Goal: Task Accomplishment & Management: Manage account settings

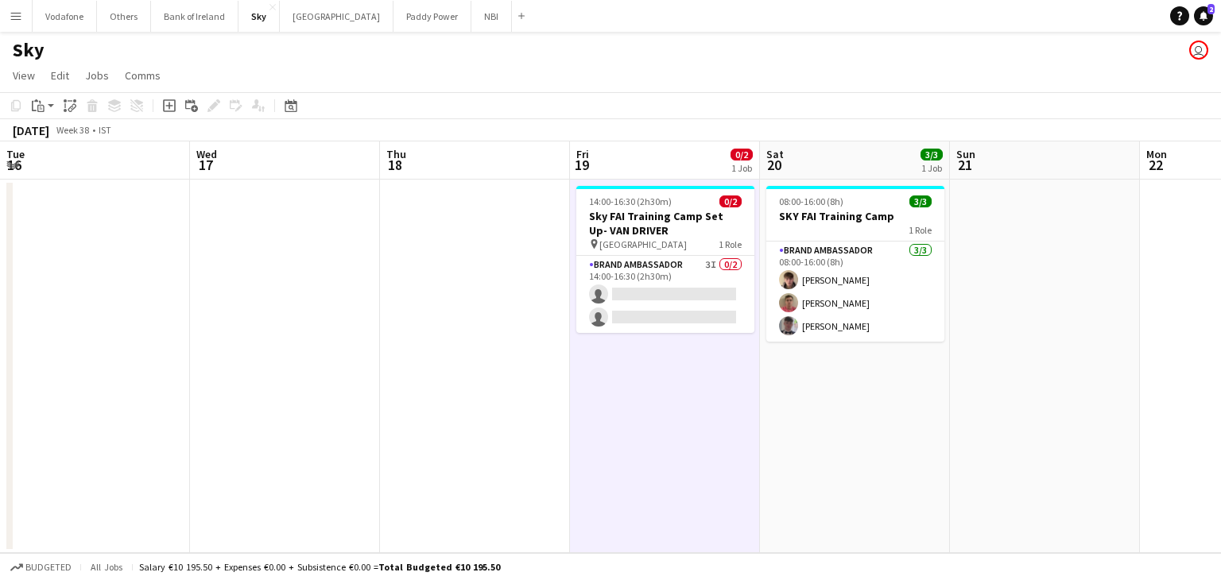
click at [576, 304] on app-card-role "Brand Ambassador 3I 0/2 14:00-16:30 (2h30m) single-neutral-actions single-neutr…" at bounding box center [665, 294] width 178 height 77
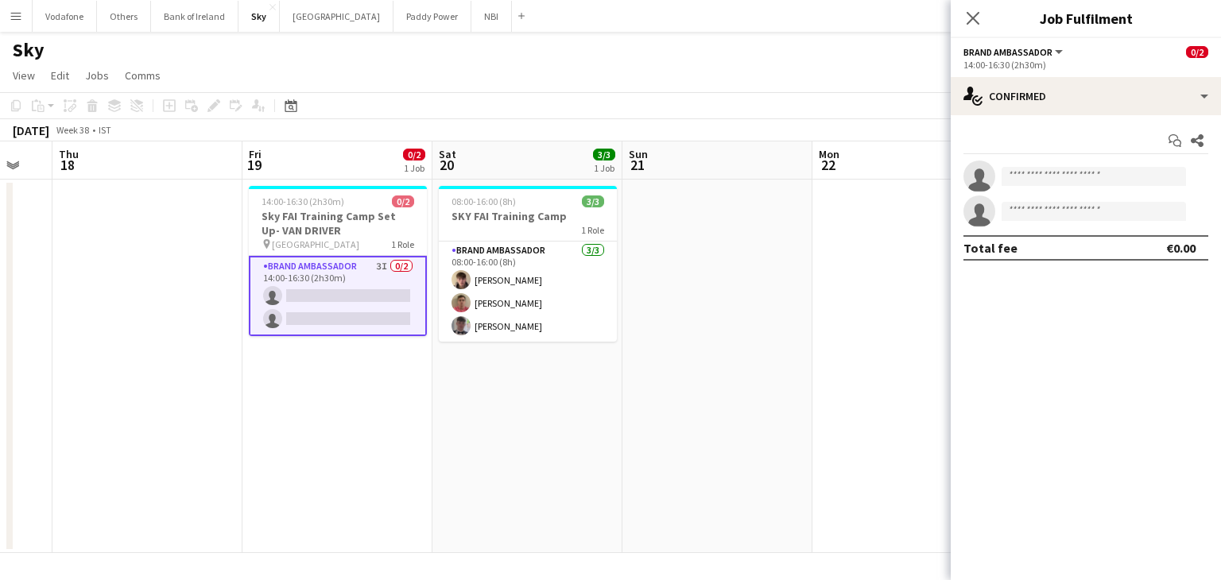
click at [760, 312] on app-date-cell at bounding box center [717, 367] width 190 height 374
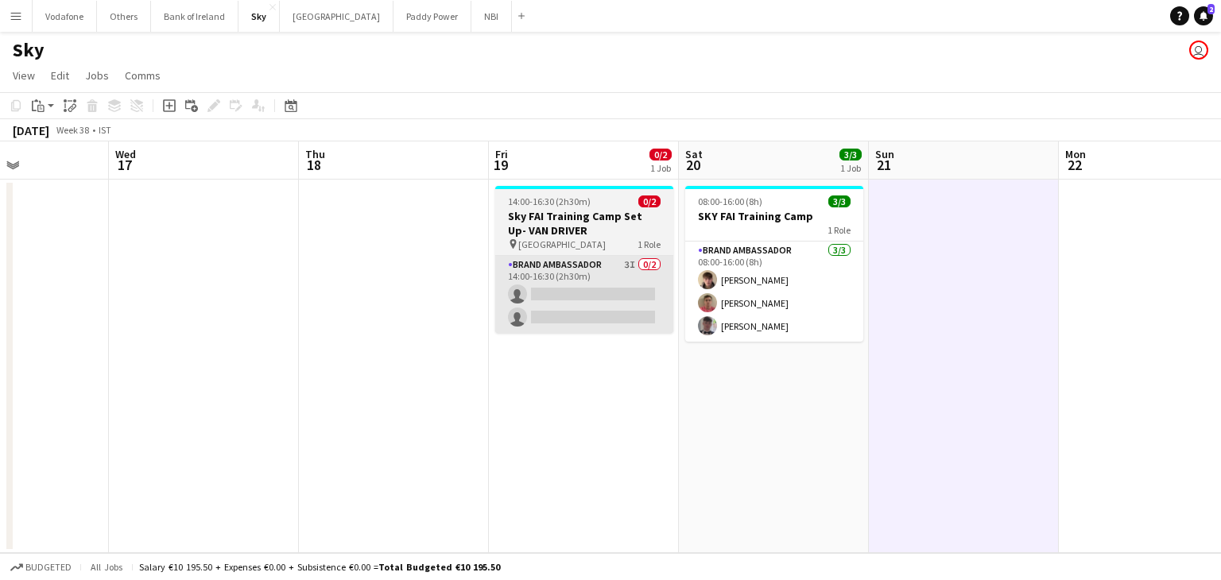
scroll to position [0, 460]
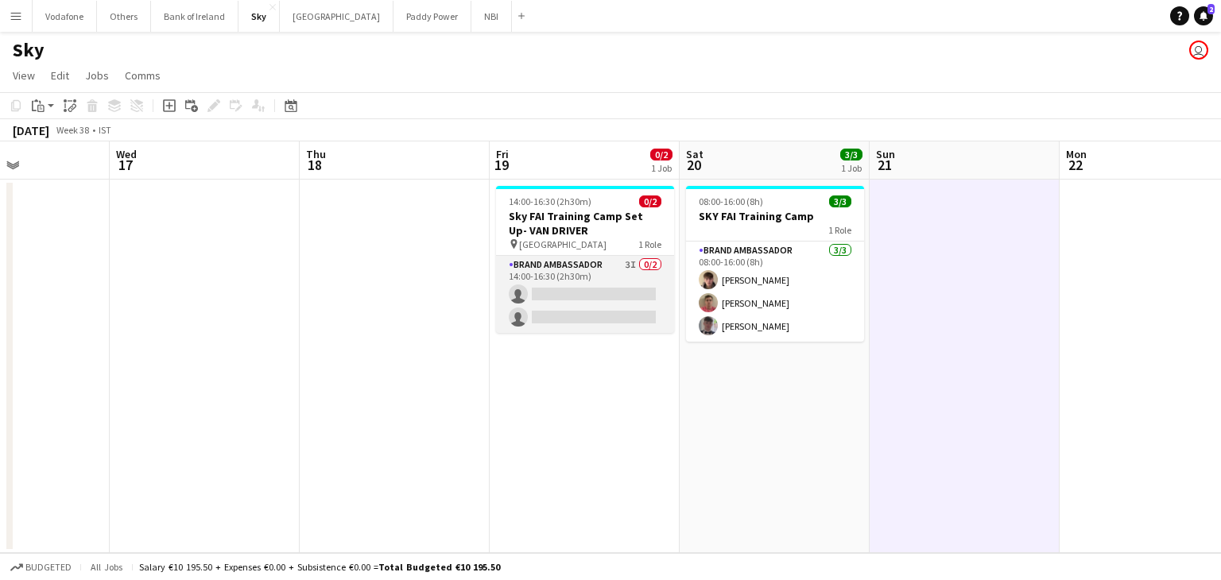
click at [588, 300] on app-card-role "Brand Ambassador 3I 0/2 14:00-16:30 (2h30m) single-neutral-actions single-neutr…" at bounding box center [585, 294] width 178 height 77
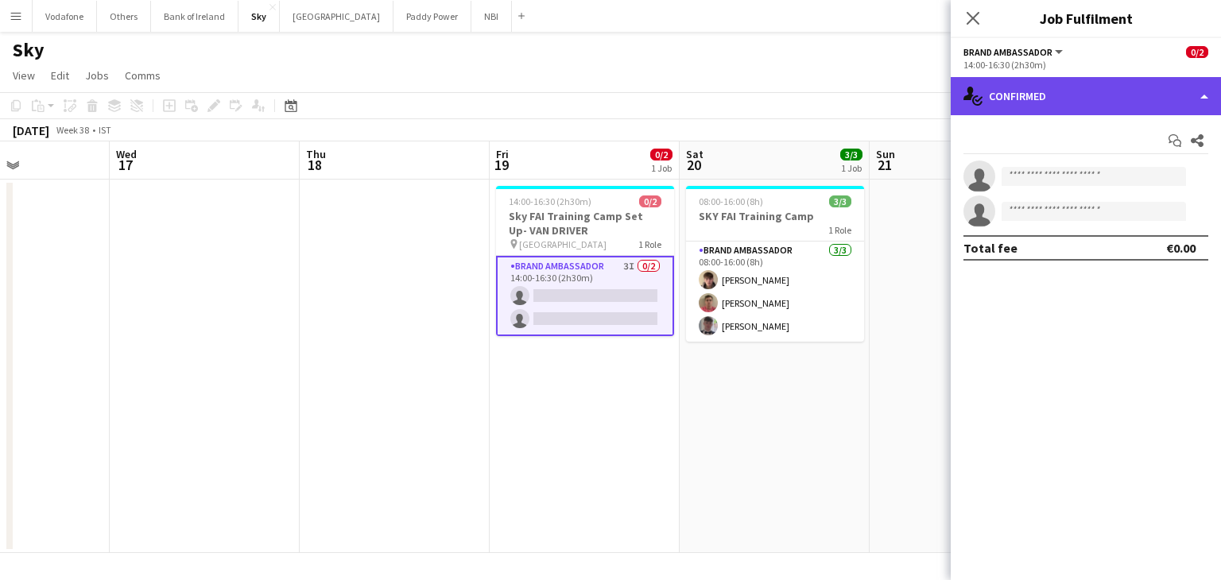
click at [1065, 106] on div "single-neutral-actions-check-2 Confirmed" at bounding box center [1086, 96] width 270 height 38
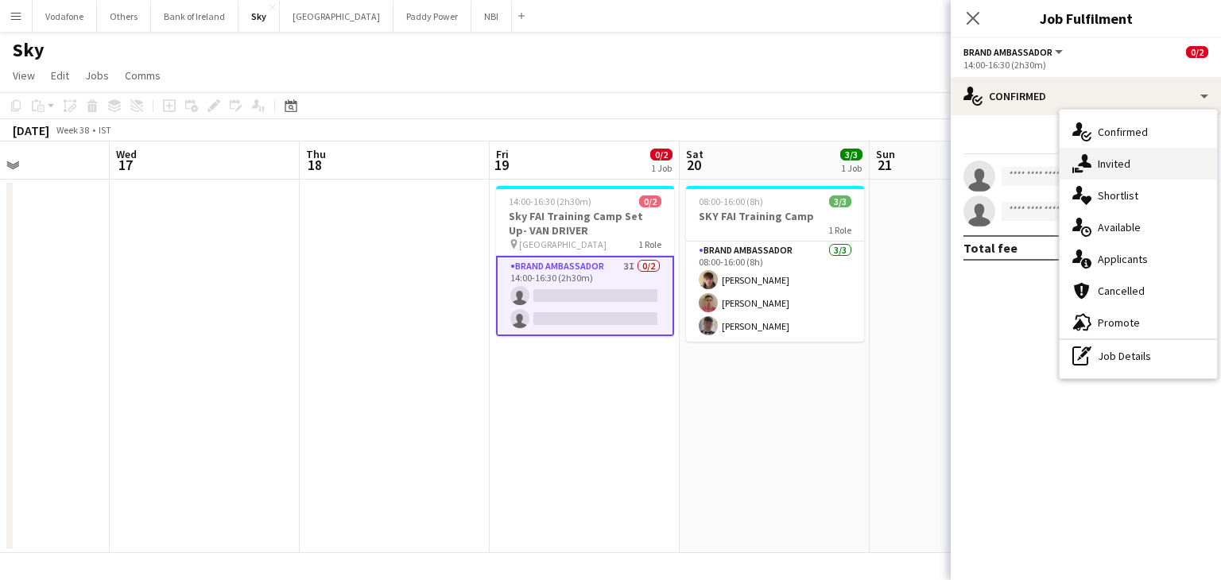
click at [1110, 168] on div "single-neutral-actions-share-1 Invited" at bounding box center [1138, 164] width 157 height 32
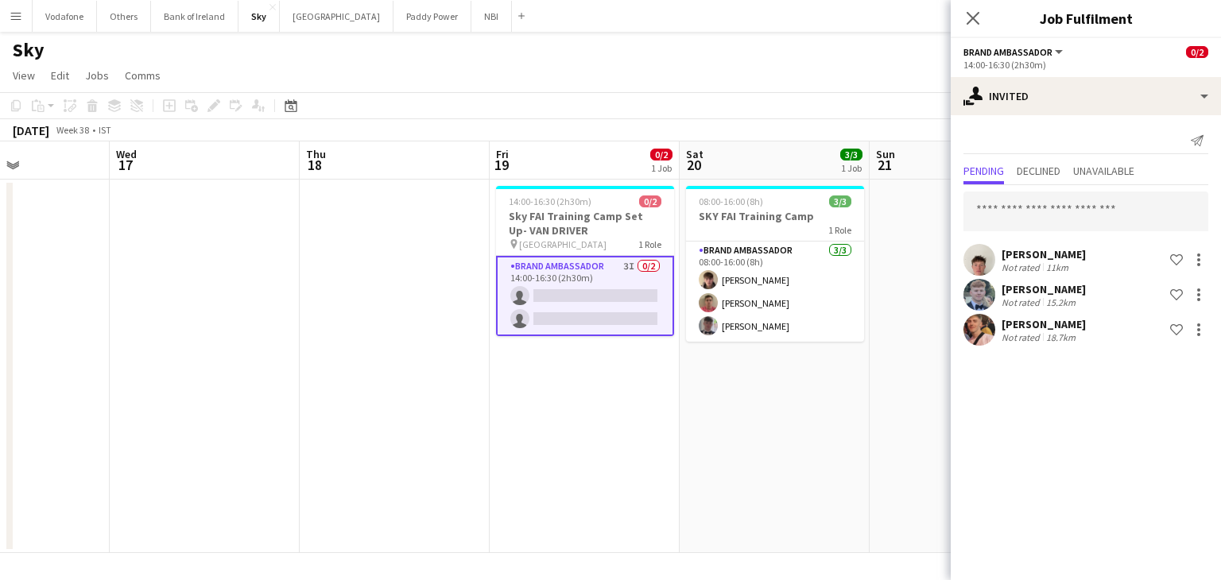
click at [319, 242] on app-date-cell at bounding box center [395, 367] width 190 height 374
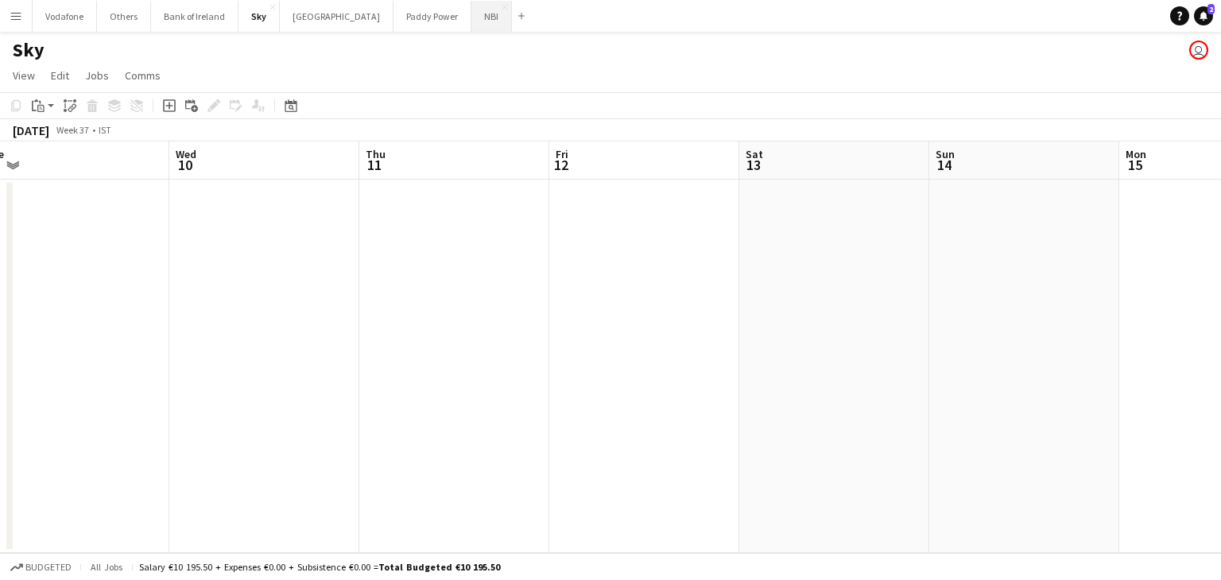
scroll to position [0, 400]
click at [471, 22] on button "NBI Close" at bounding box center [491, 16] width 41 height 31
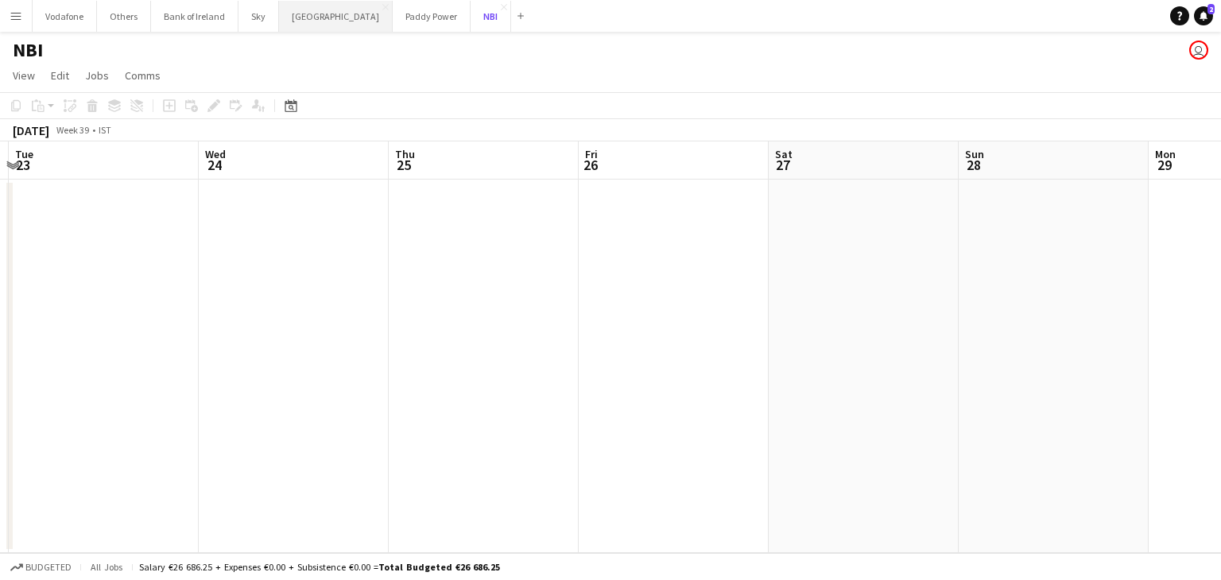
scroll to position [0, 582]
click at [279, 29] on button "[GEOGRAPHIC_DATA] Close" at bounding box center [336, 16] width 114 height 31
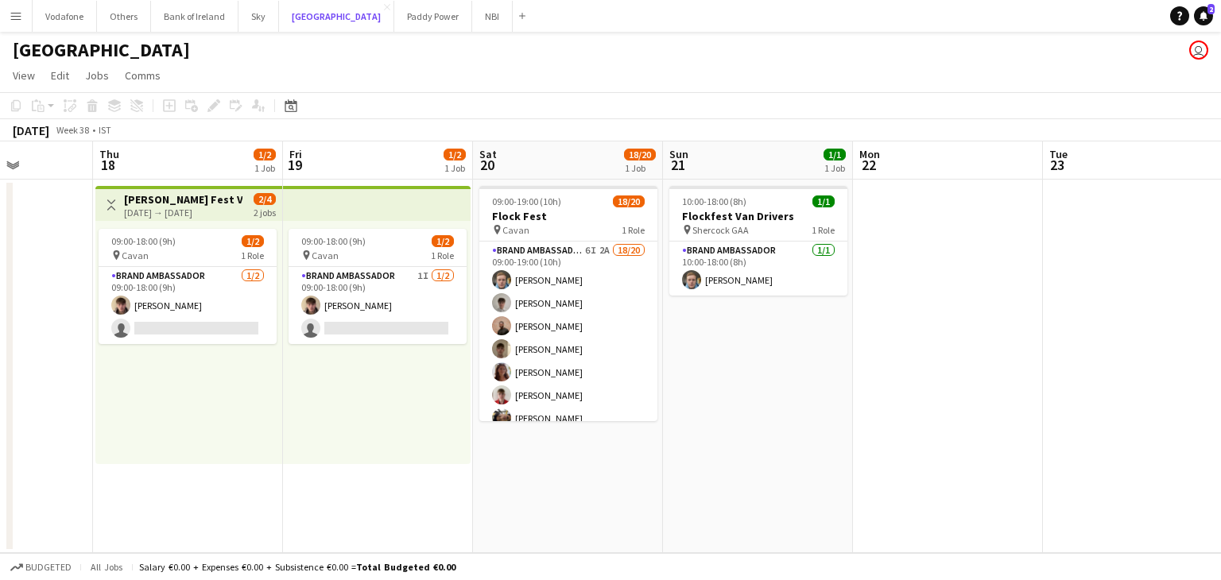
scroll to position [0, 478]
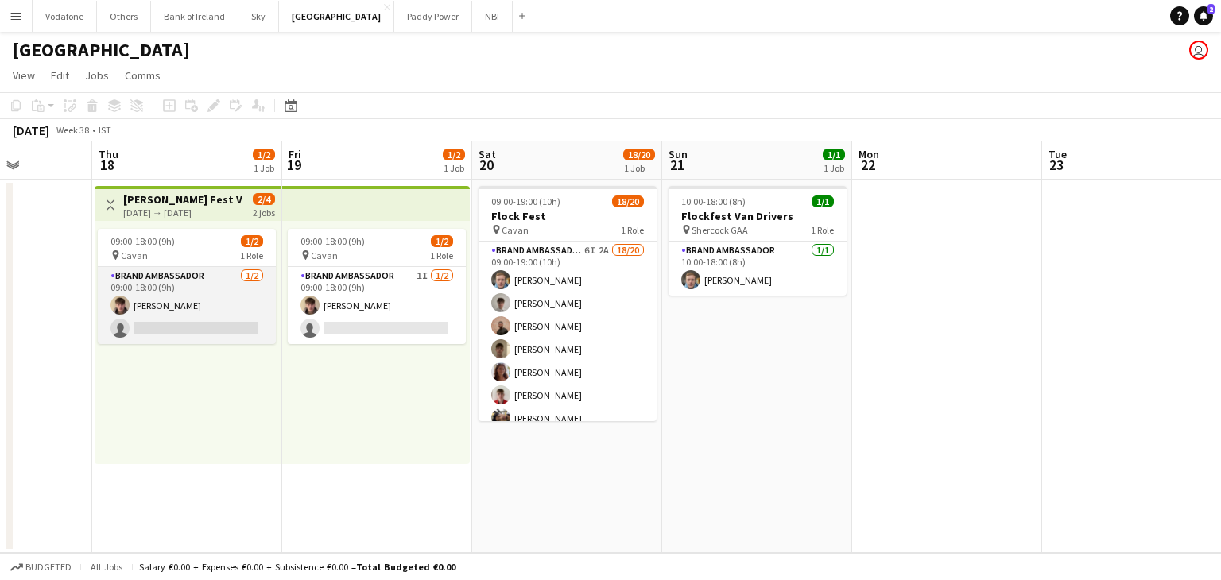
click at [181, 294] on app-card-role "Brand Ambassador [DATE] 09:00-18:00 (9h) [PERSON_NAME] single-neutral-actions" at bounding box center [187, 305] width 178 height 77
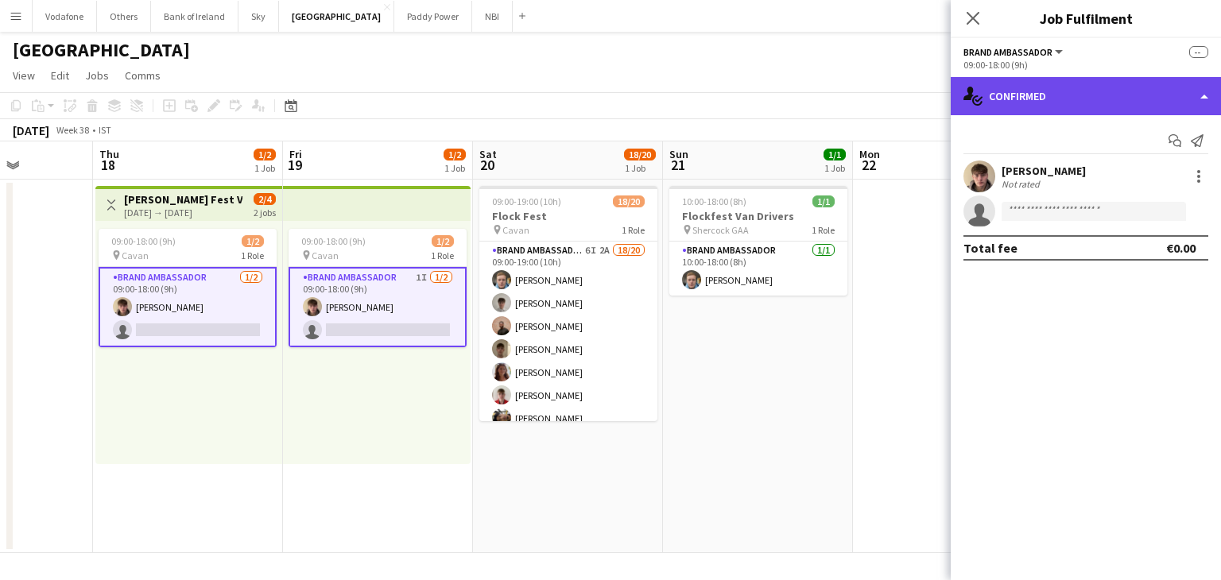
click at [988, 106] on div "single-neutral-actions-check-2 Confirmed" at bounding box center [1086, 96] width 270 height 38
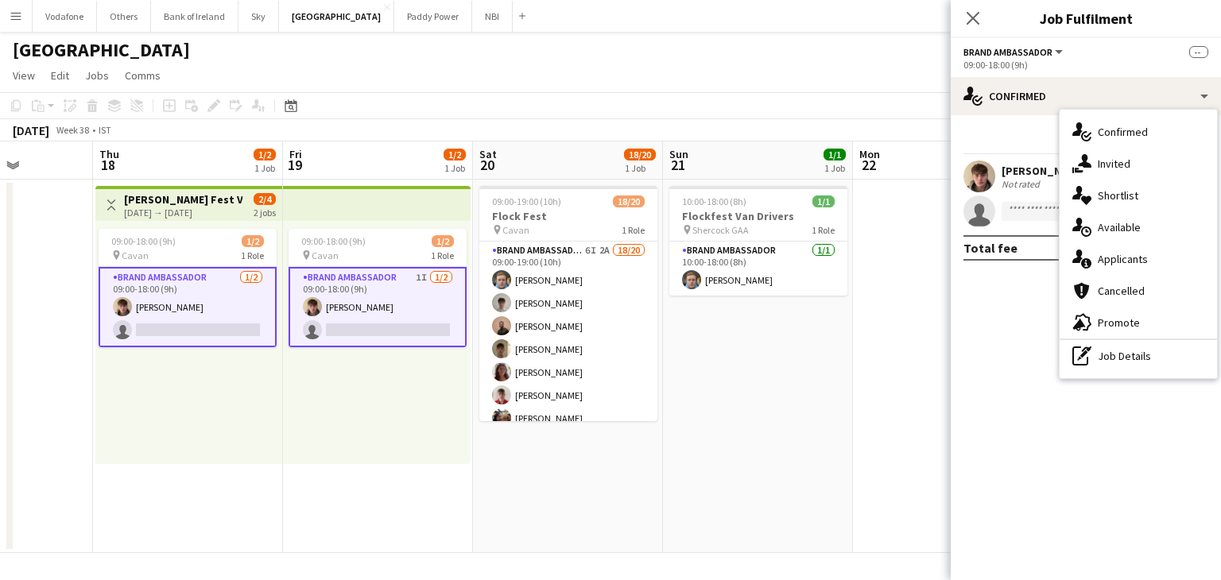
click at [1118, 359] on div "pen-write Job Details" at bounding box center [1138, 356] width 157 height 32
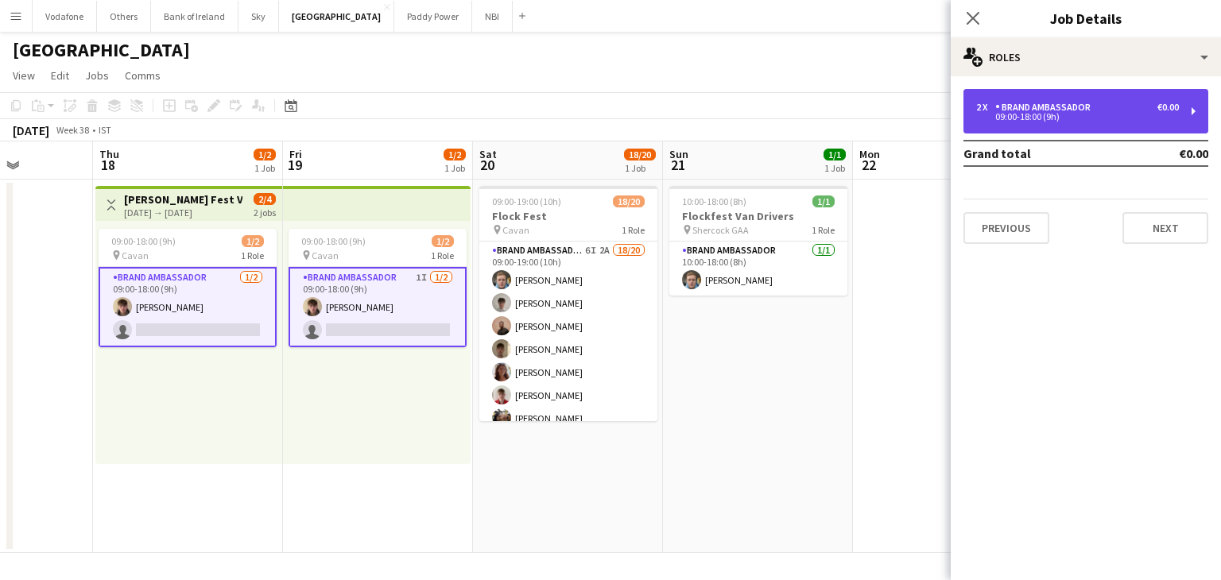
click at [1118, 125] on div "2 x Brand Ambassador €0.00 09:00-18:00 (9h)" at bounding box center [1085, 111] width 245 height 45
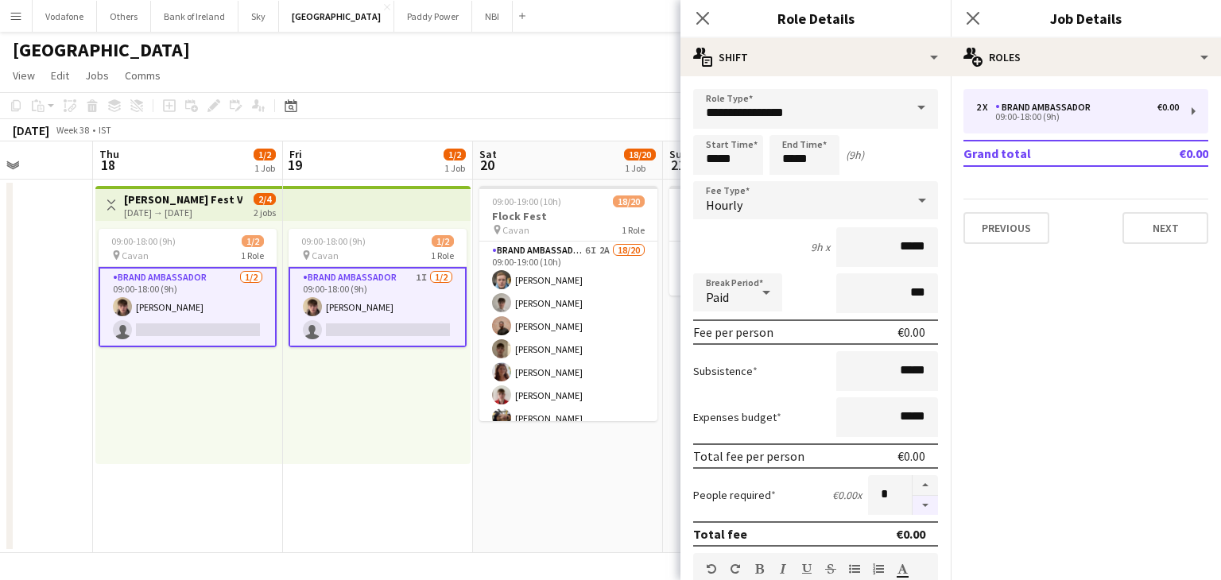
click at [913, 499] on button "button" at bounding box center [925, 506] width 25 height 20
type input "*"
click at [1163, 231] on button "Next" at bounding box center [1165, 228] width 86 height 32
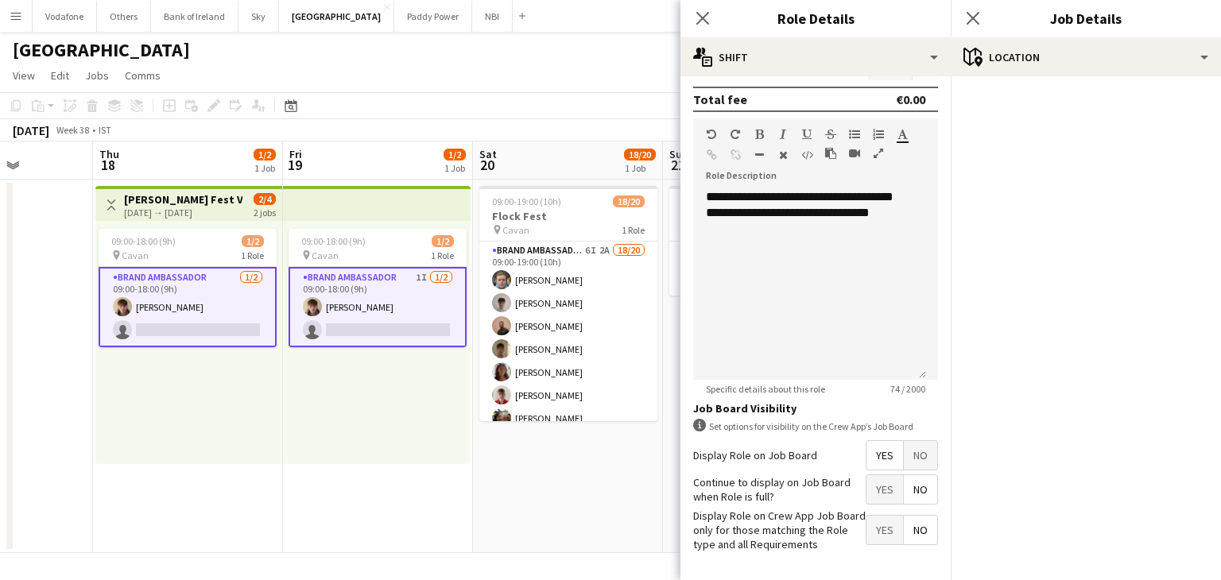
scroll to position [493, 0]
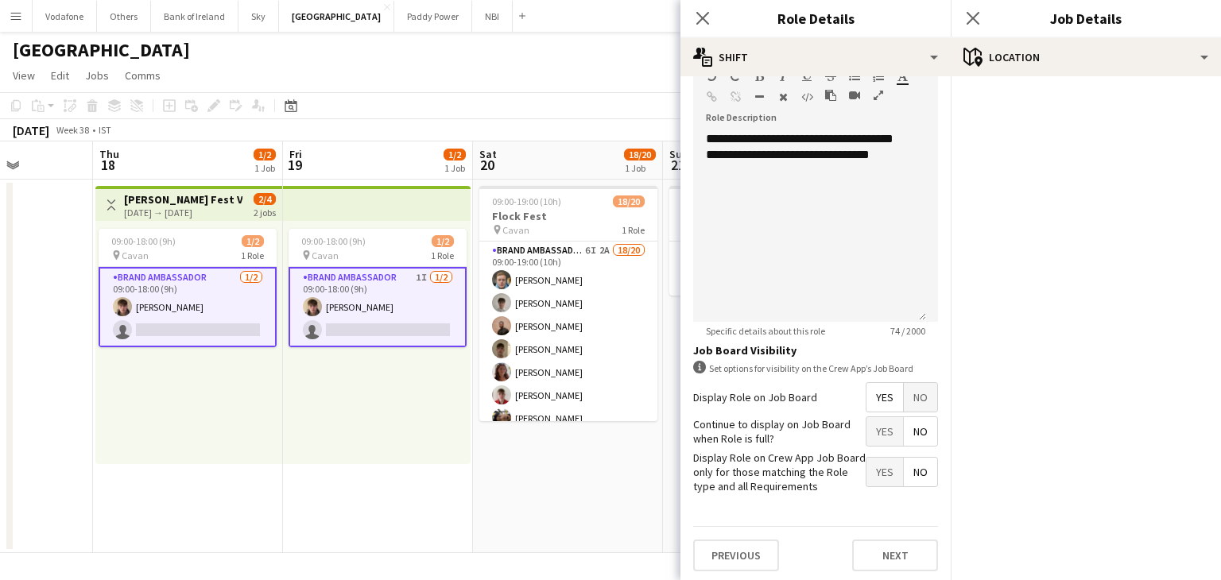
click at [890, 568] on div "Previous Next" at bounding box center [815, 555] width 245 height 58
click at [887, 552] on button "Next" at bounding box center [895, 556] width 86 height 32
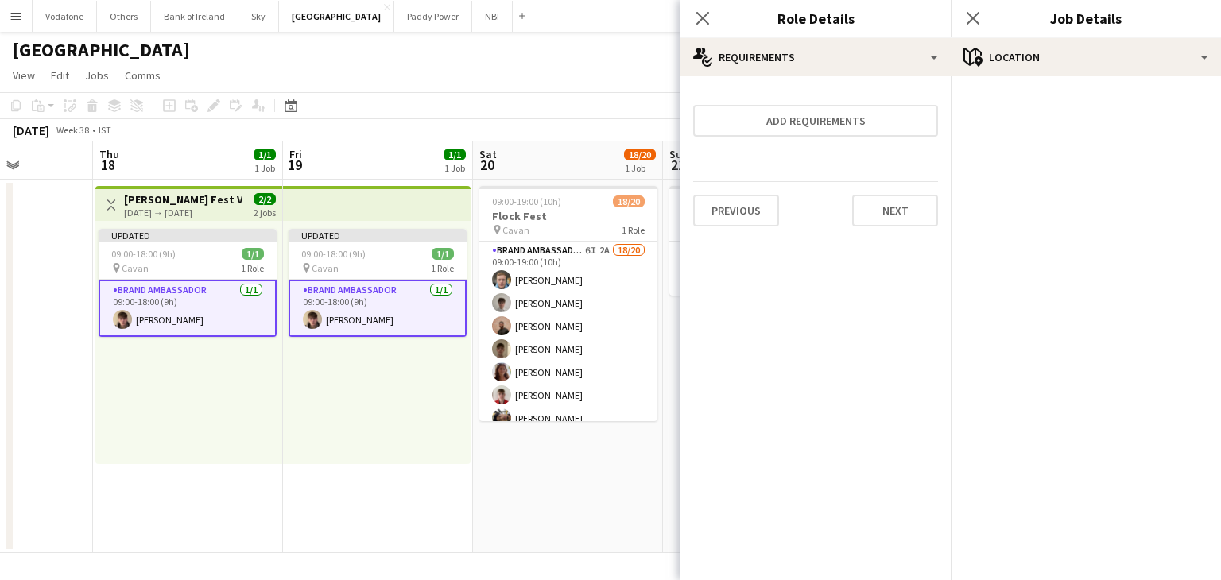
scroll to position [0, 0]
click at [919, 204] on button "Next" at bounding box center [895, 211] width 86 height 32
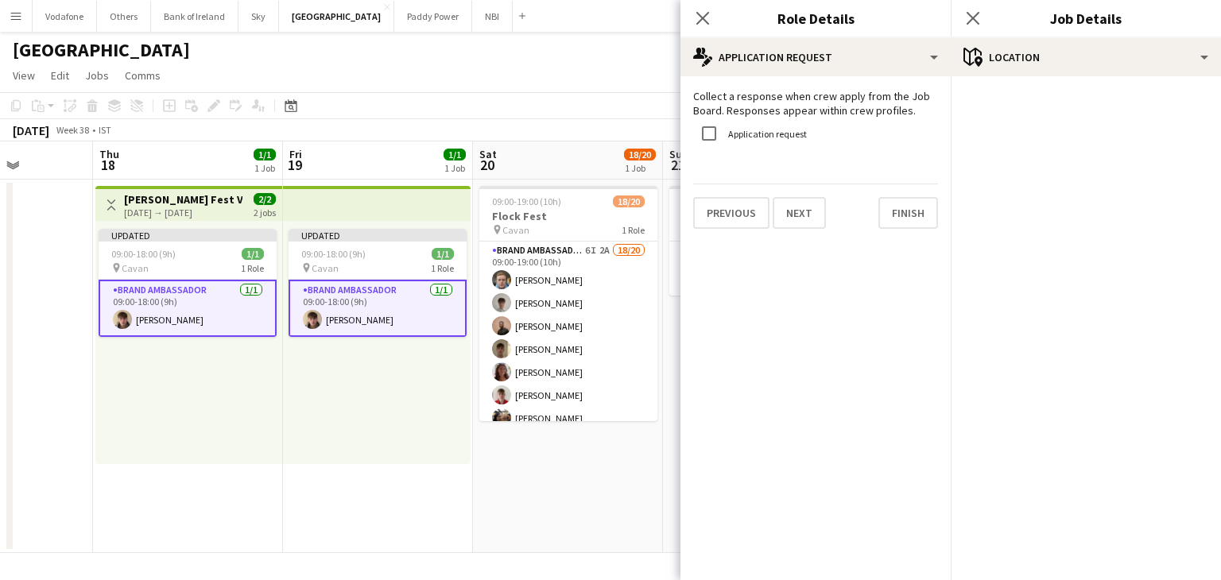
click at [913, 183] on form "Collect a response when crew apply from the Job Board. Responses appear within …" at bounding box center [815, 159] width 270 height 140
click at [916, 214] on button "Finish" at bounding box center [908, 213] width 60 height 32
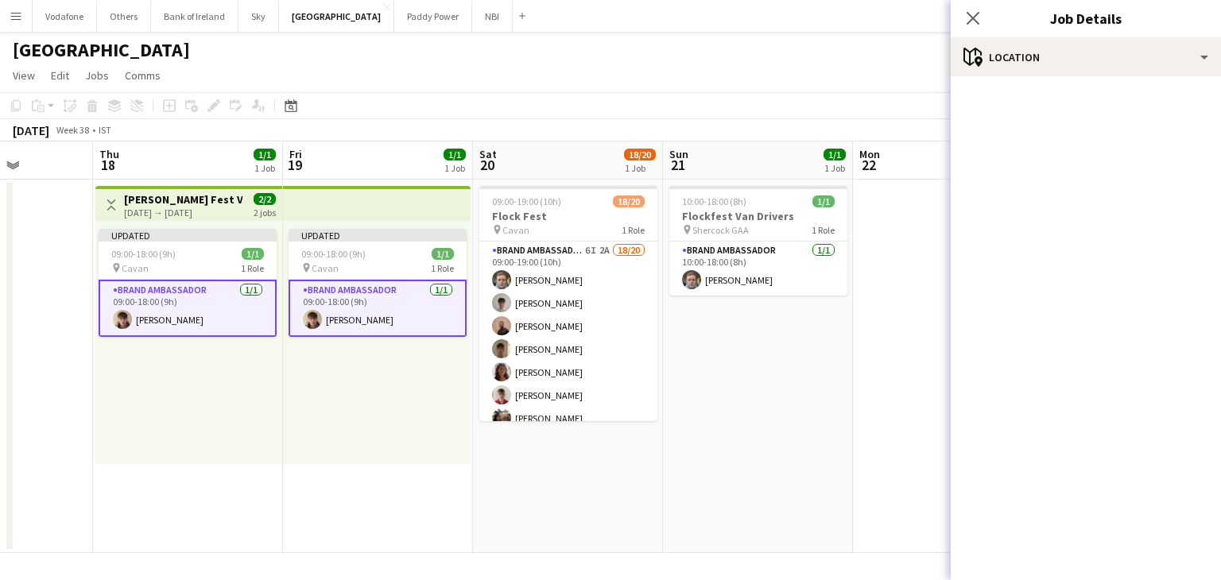
click at [847, 331] on app-date-cell "10:00-18:00 (8h) 1/1 Flockfest Van Drivers pin Shercock GAA 1 Role Brand Ambass…" at bounding box center [758, 367] width 190 height 374
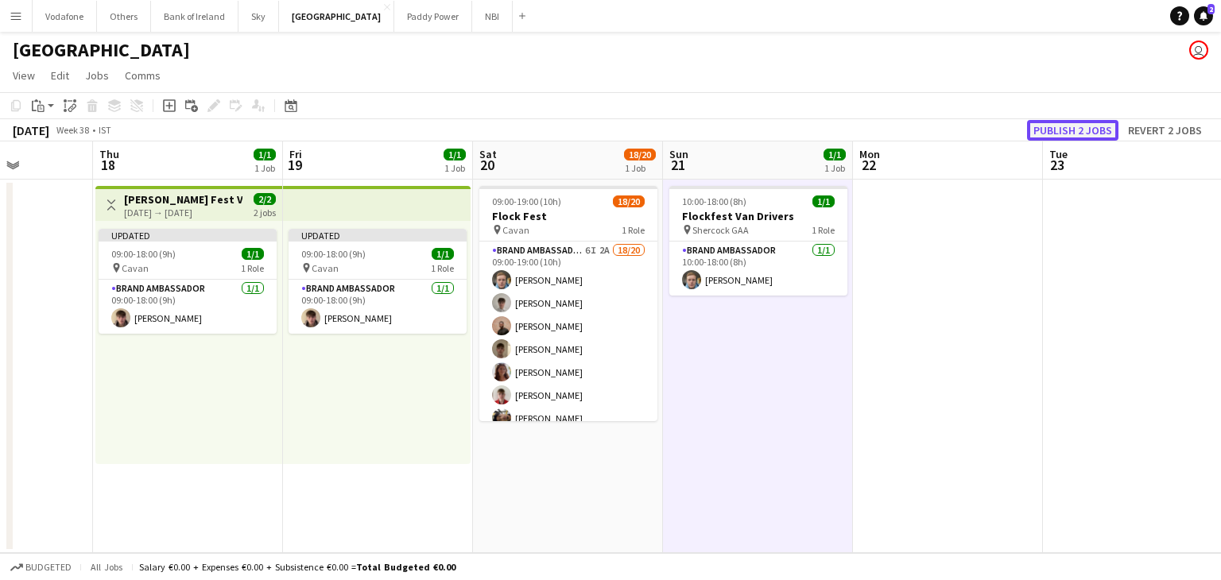
click at [1047, 127] on button "Publish 2 jobs" at bounding box center [1072, 130] width 91 height 21
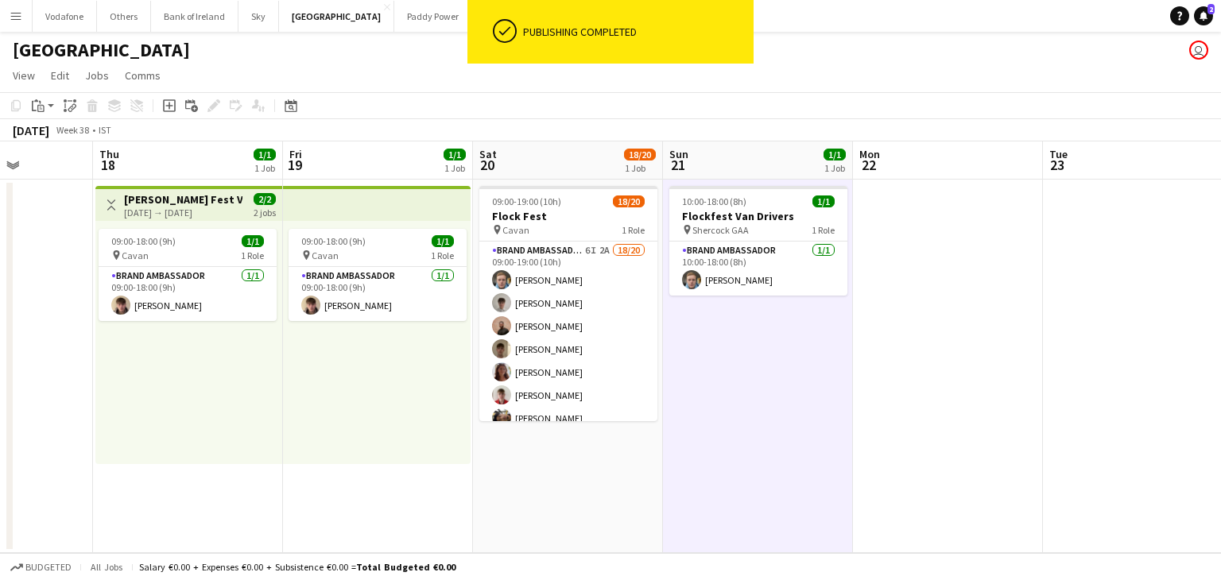
click at [920, 265] on app-date-cell at bounding box center [948, 367] width 190 height 374
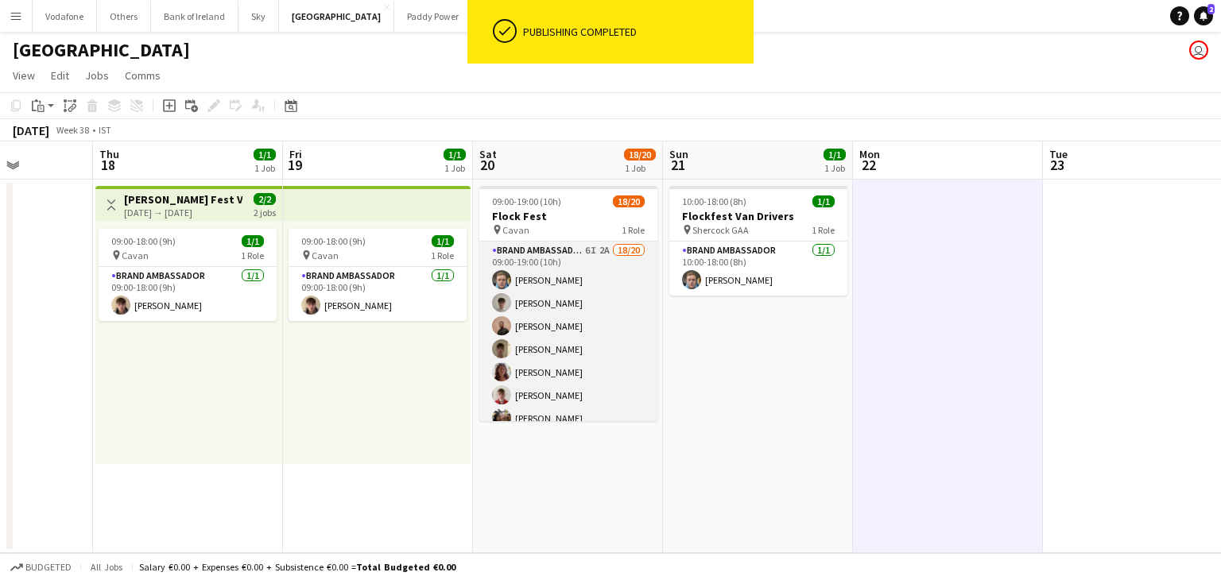
click at [579, 308] on app-card-role "Brand Ambassador 6I 2A 18/20 09:00-19:00 (10h) [PERSON_NAME] [PERSON_NAME] [PER…" at bounding box center [568, 488] width 178 height 492
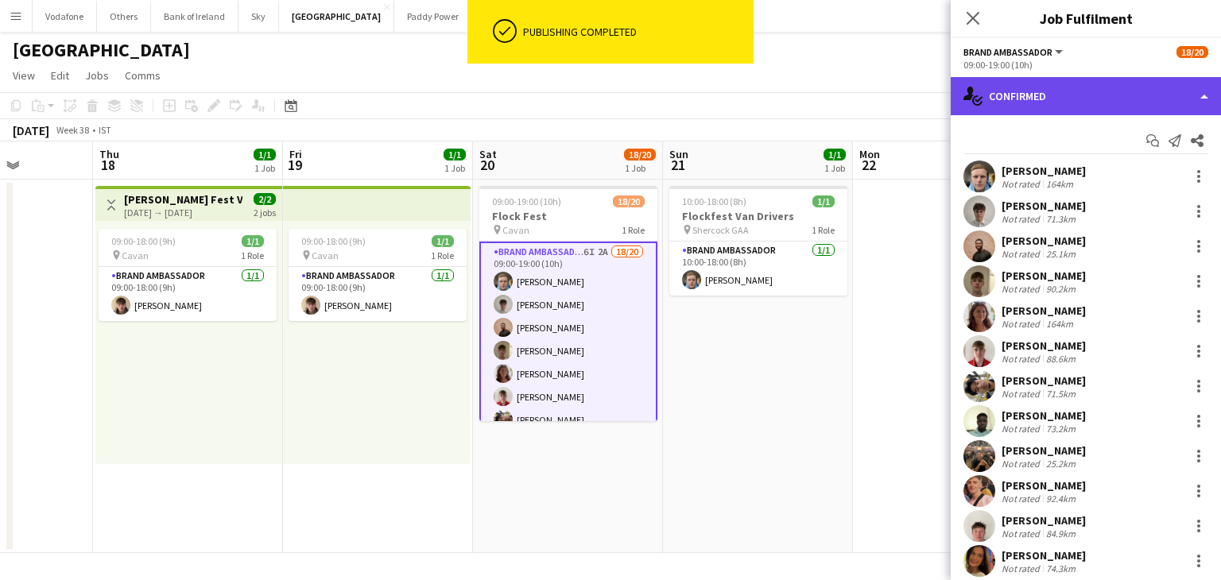
click at [1047, 96] on div "single-neutral-actions-check-2 Confirmed" at bounding box center [1086, 96] width 270 height 38
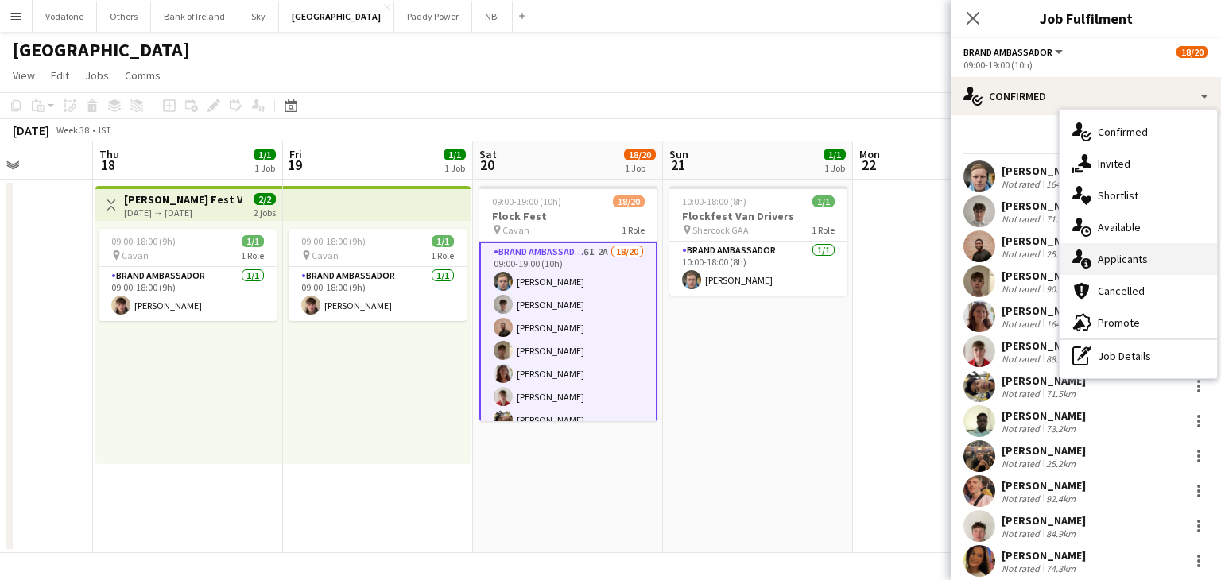
click at [1116, 250] on div "single-neutral-actions-information Applicants" at bounding box center [1138, 259] width 157 height 32
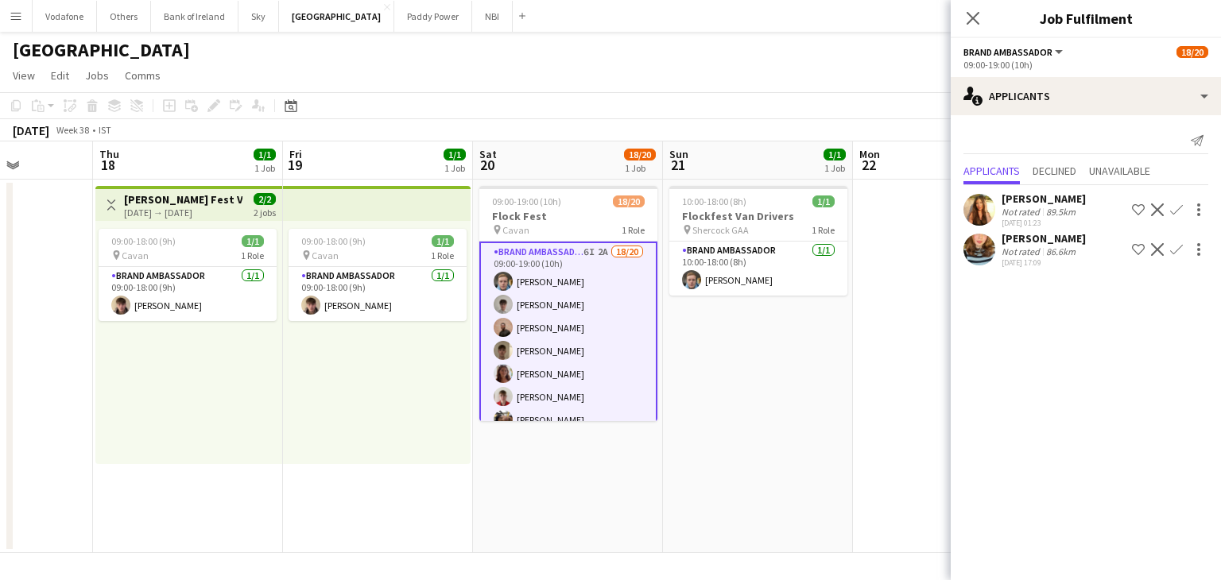
click at [980, 254] on app-user-avatar at bounding box center [979, 250] width 32 height 32
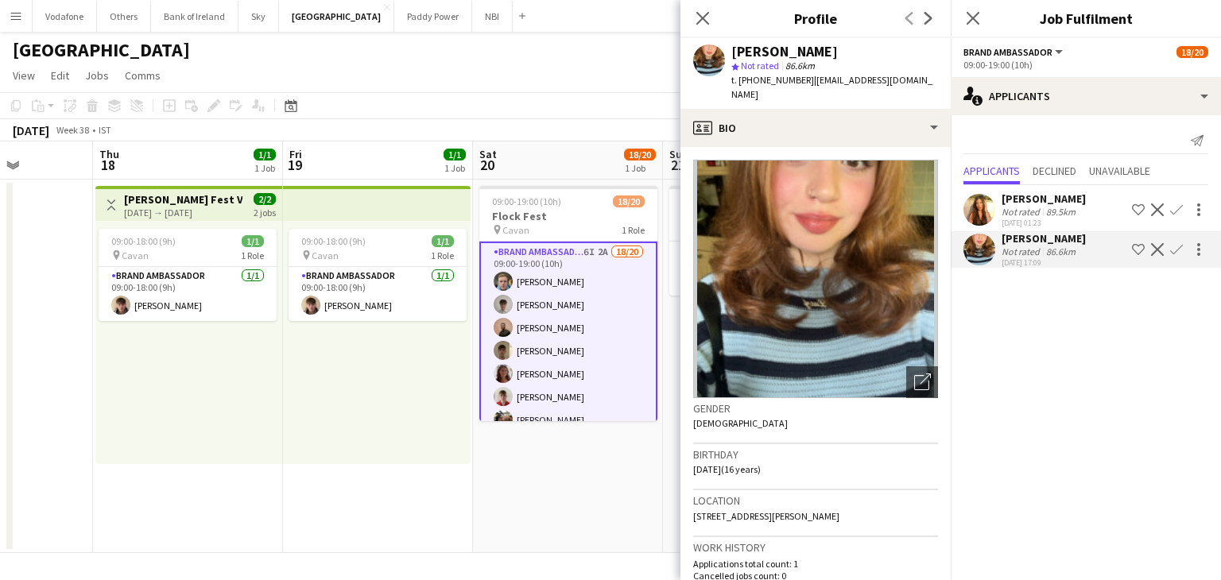
click at [393, 482] on app-date-cell "09:00-18:00 (9h) 1/1 pin Cavan 1 Role Brand Ambassador [DATE] 09:00-18:00 (9h) …" at bounding box center [378, 367] width 190 height 374
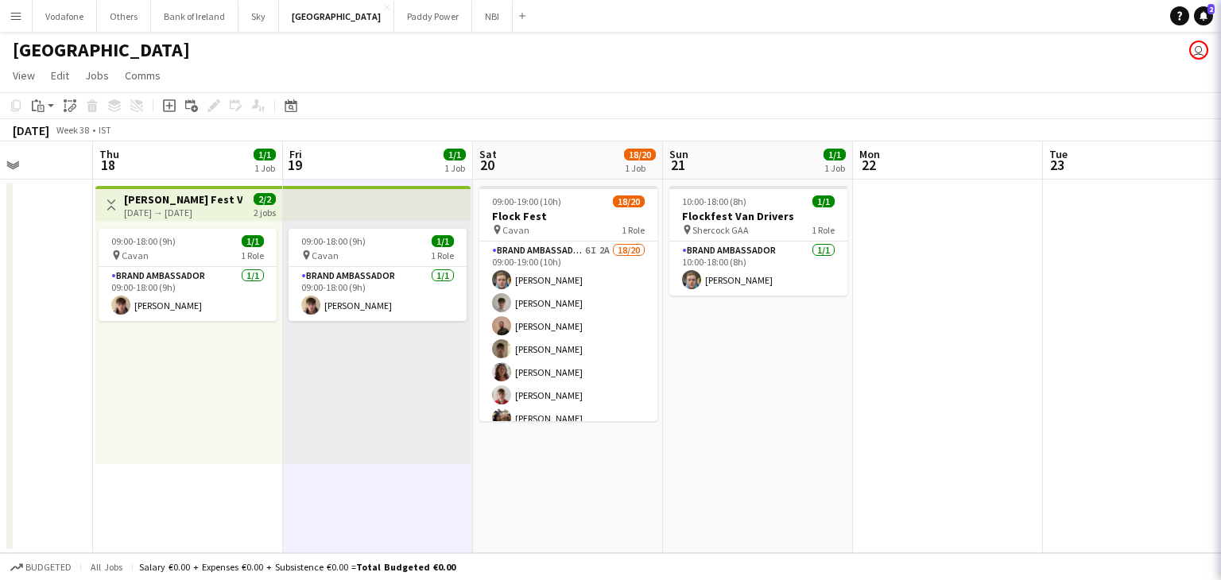
scroll to position [0, 477]
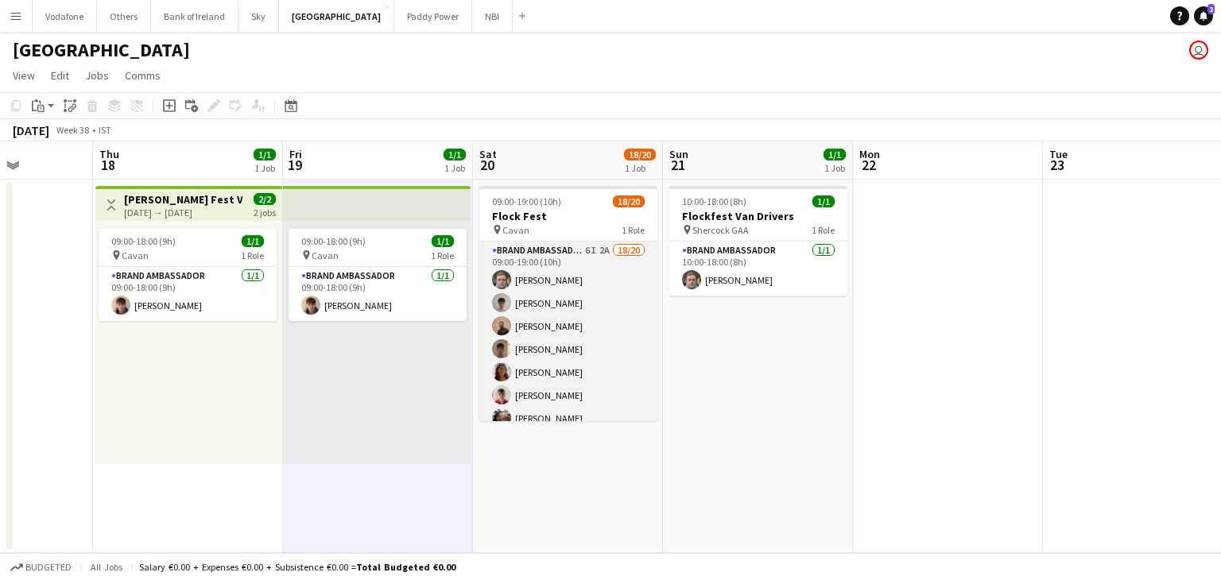
click at [595, 339] on app-card-role "Brand Ambassador 6I 2A 18/20 09:00-19:00 (10h) [PERSON_NAME] [PERSON_NAME] [PER…" at bounding box center [568, 488] width 178 height 492
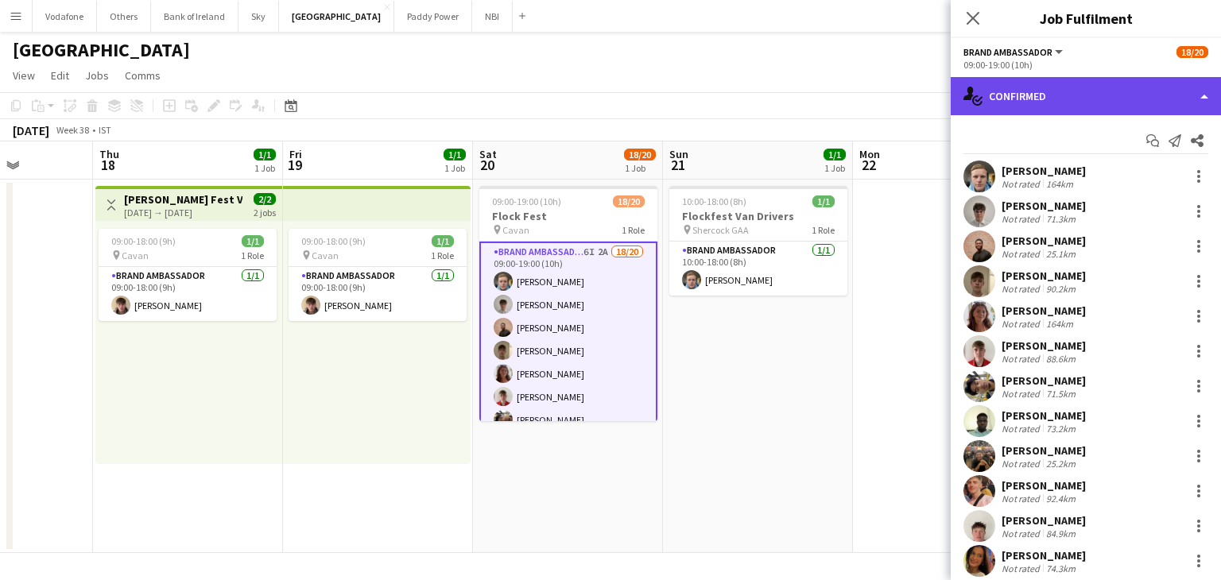
click at [1125, 99] on div "single-neutral-actions-check-2 Confirmed" at bounding box center [1086, 96] width 270 height 38
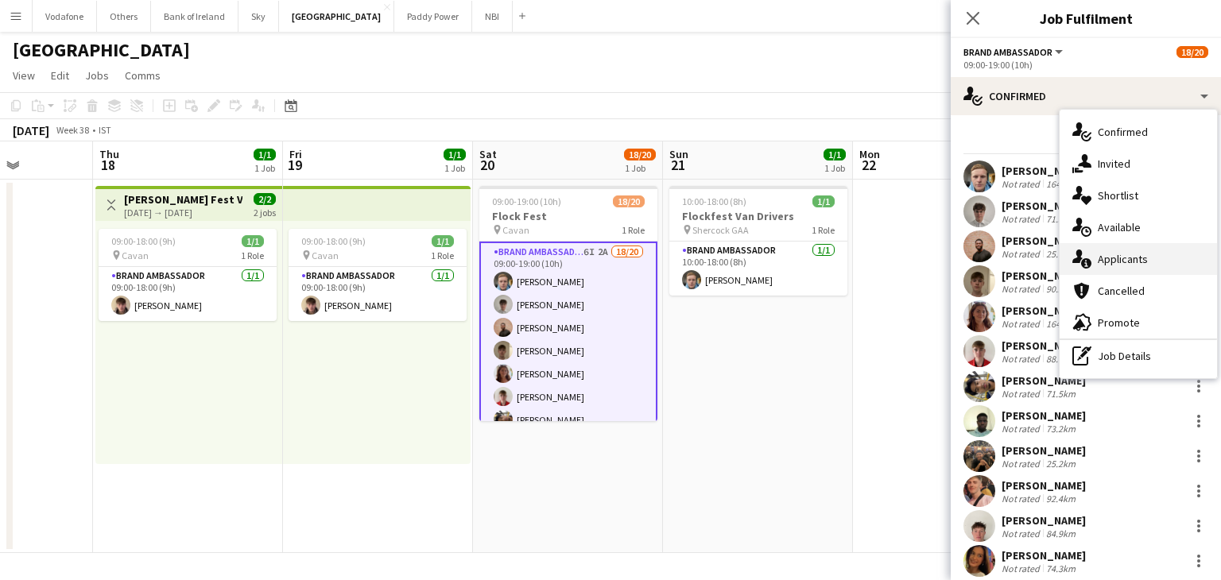
click at [1138, 262] on div "single-neutral-actions-information Applicants" at bounding box center [1138, 259] width 157 height 32
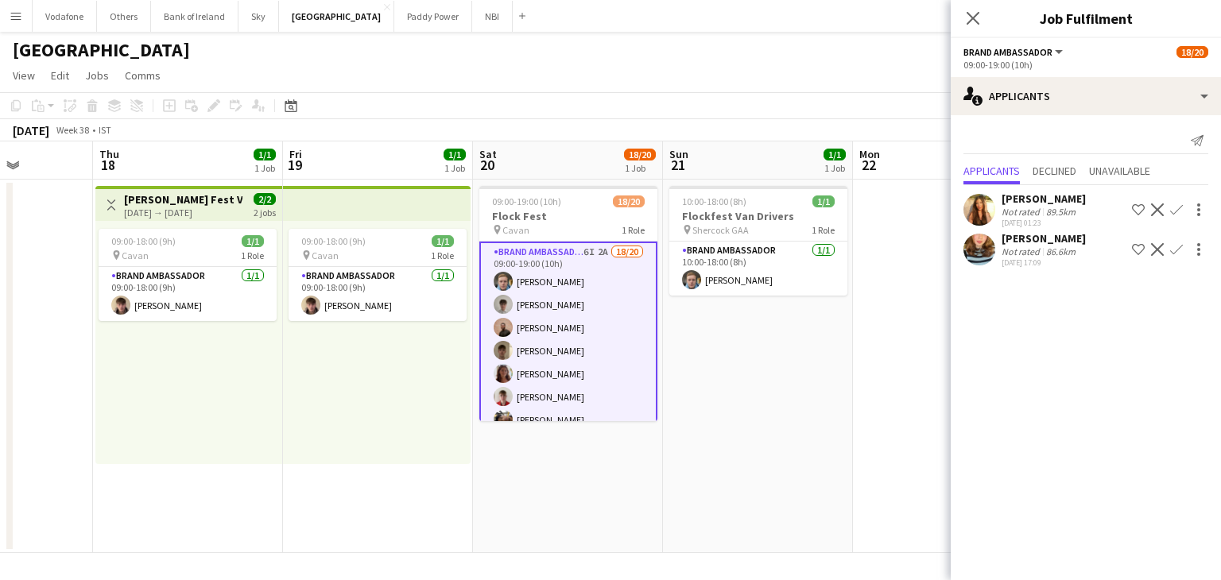
click at [986, 250] on app-user-avatar at bounding box center [979, 250] width 32 height 32
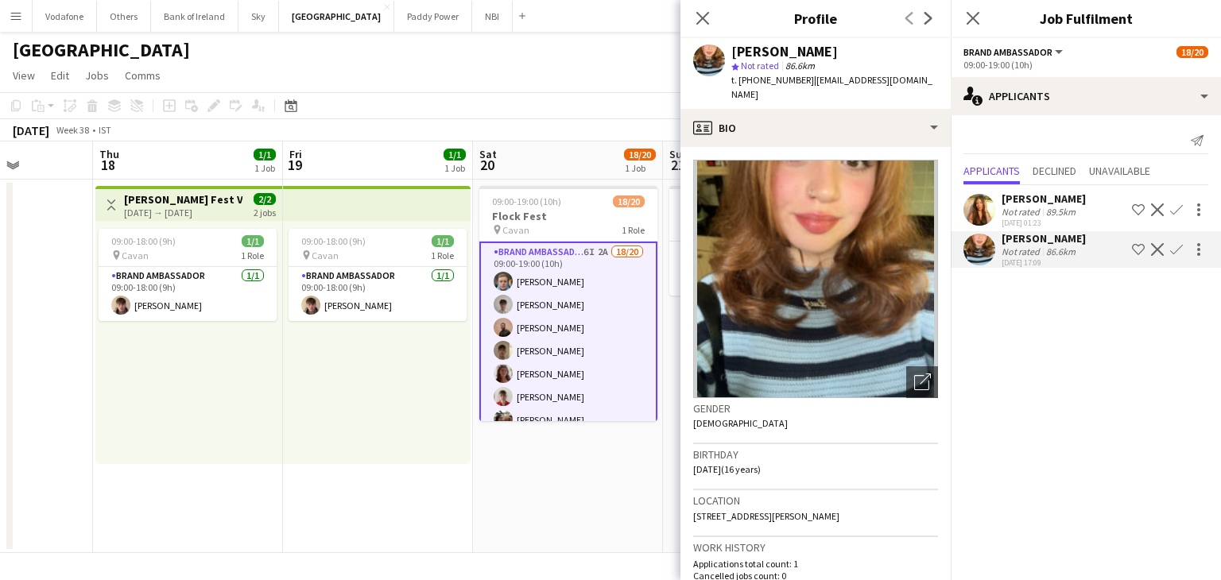
click at [386, 449] on div "09:00-18:00 (9h) 1/1 pin Cavan 1 Role Brand Ambassador [DATE] 09:00-18:00 (9h) …" at bounding box center [377, 342] width 188 height 243
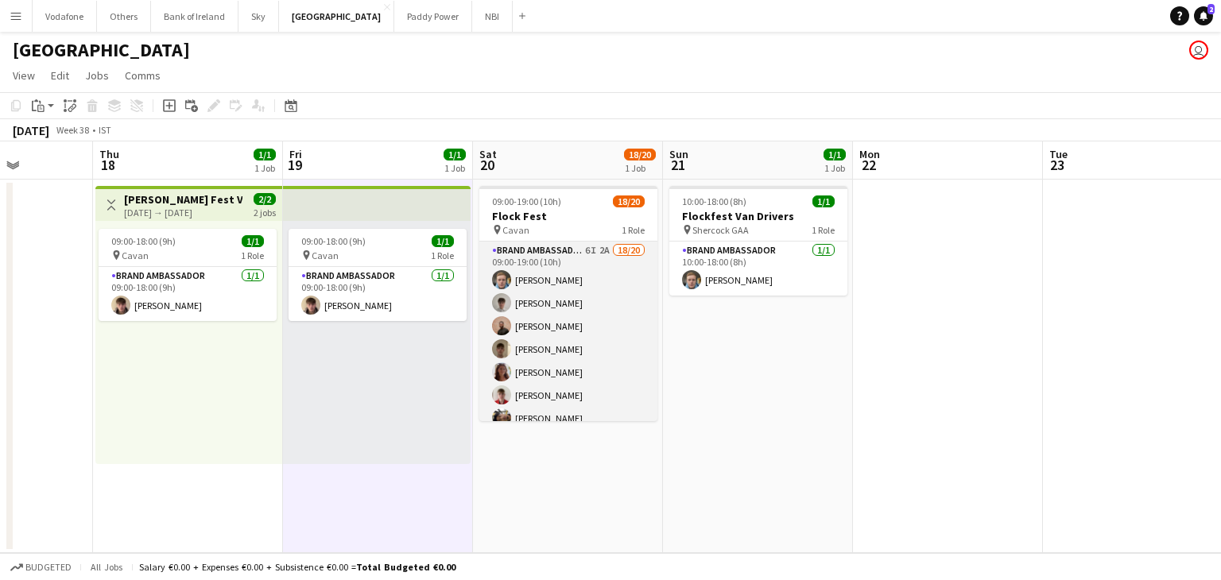
click at [585, 324] on app-card-role "Brand Ambassador 6I 2A 18/20 09:00-19:00 (10h) [PERSON_NAME] [PERSON_NAME] [PER…" at bounding box center [568, 488] width 178 height 492
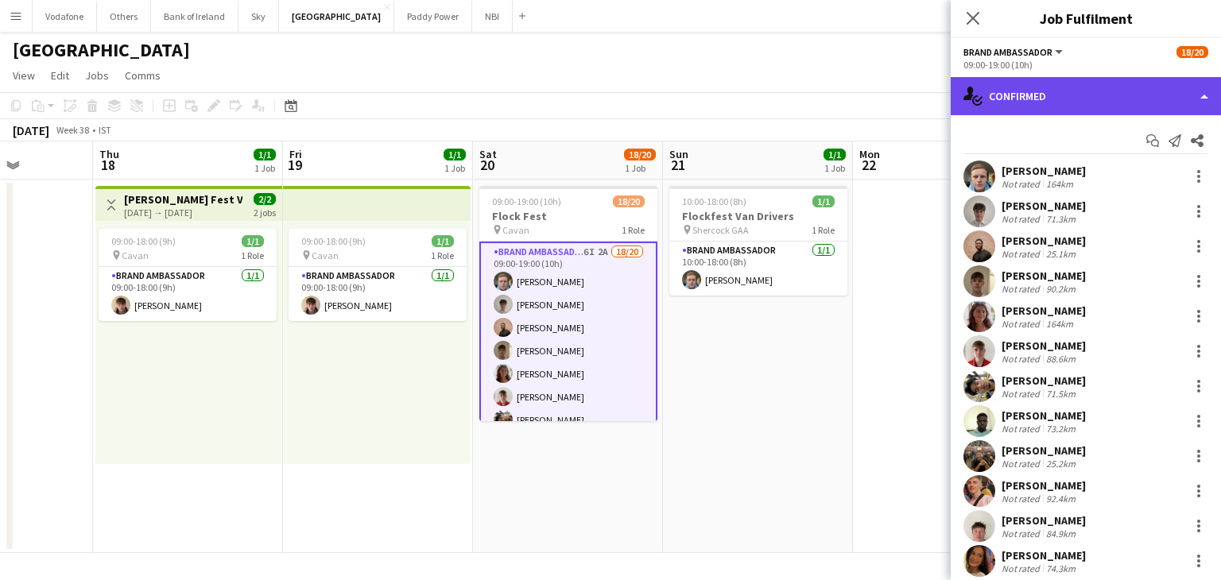
click at [1068, 90] on div "single-neutral-actions-check-2 Confirmed" at bounding box center [1086, 96] width 270 height 38
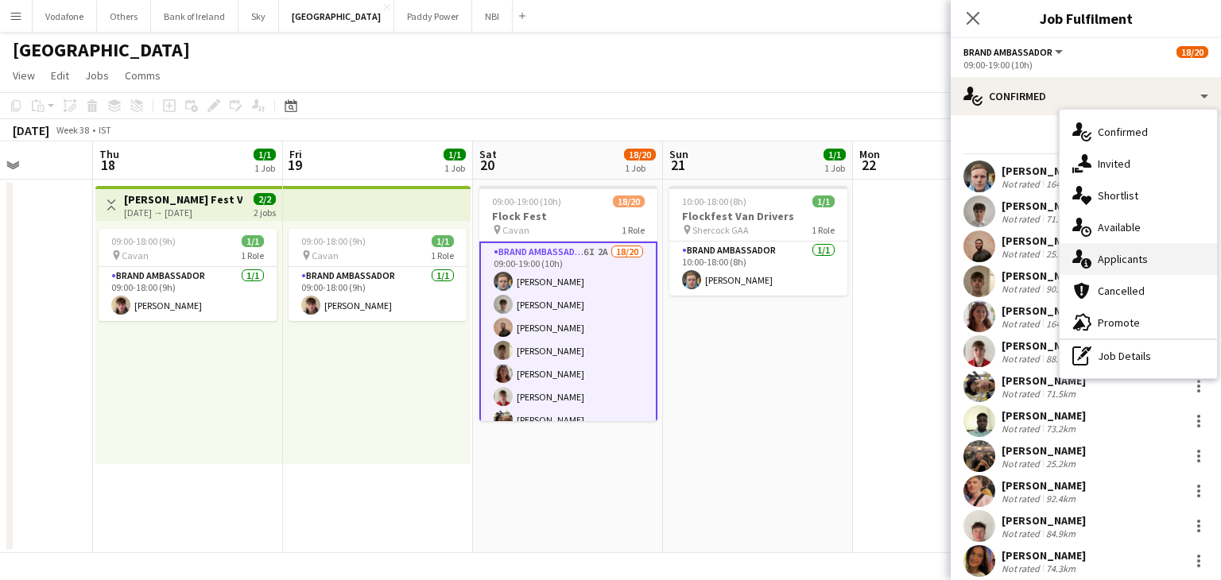
click at [1135, 260] on div "single-neutral-actions-information Applicants" at bounding box center [1138, 259] width 157 height 32
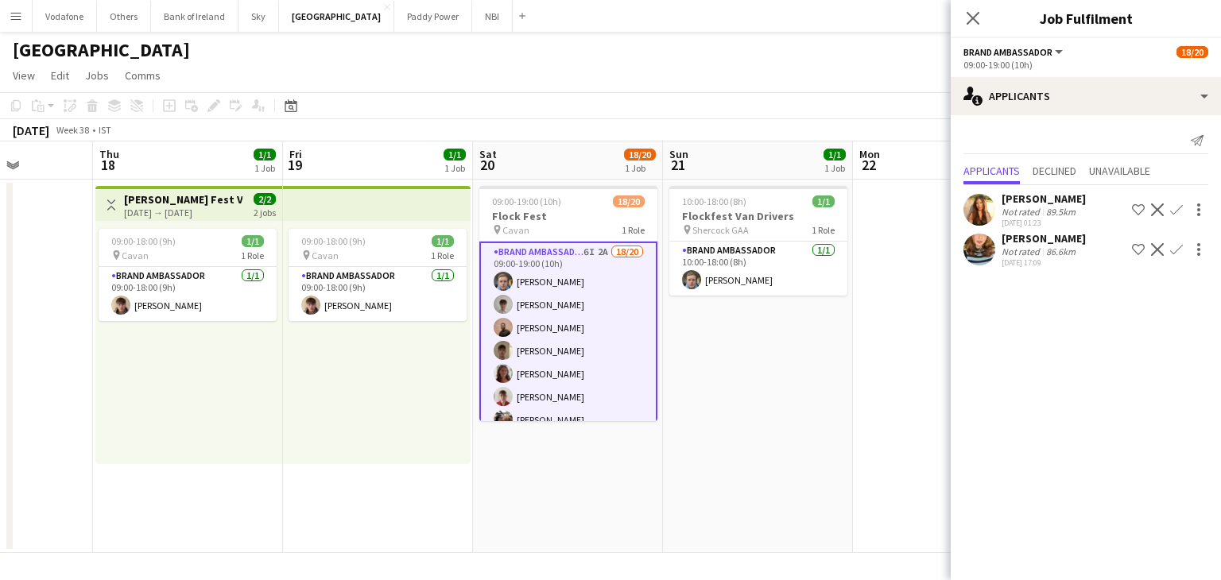
click at [983, 203] on app-user-avatar at bounding box center [979, 210] width 32 height 32
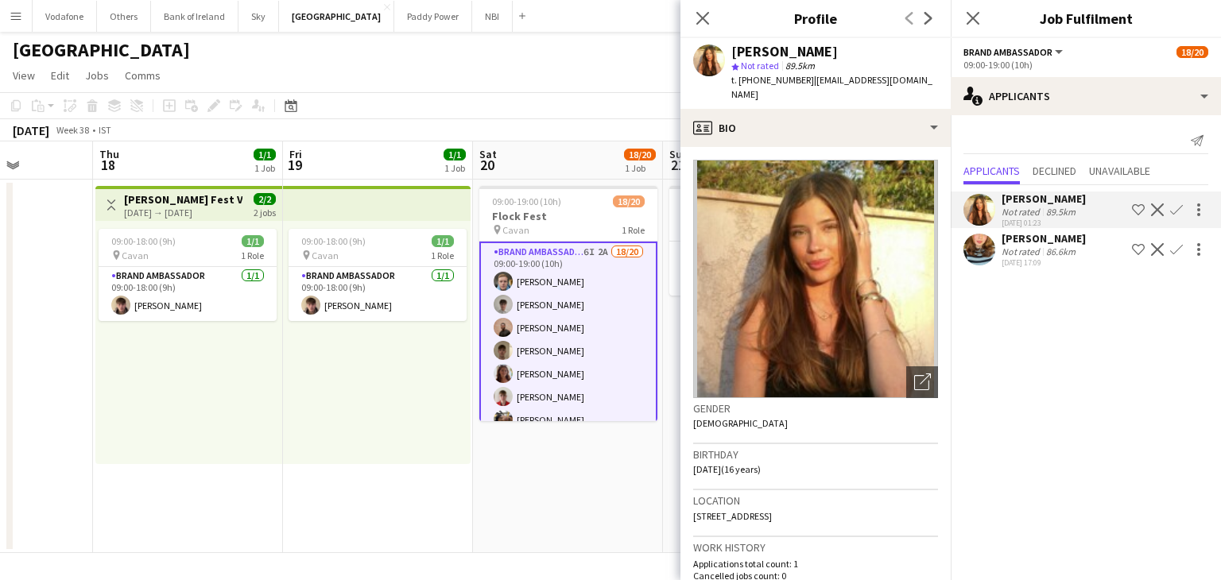
click at [644, 481] on app-date-cell "09:00-19:00 (10h) 18/20 Flock Fest pin Cavan 1 Role Brand Ambassador 6I 2A 18/2…" at bounding box center [568, 367] width 190 height 374
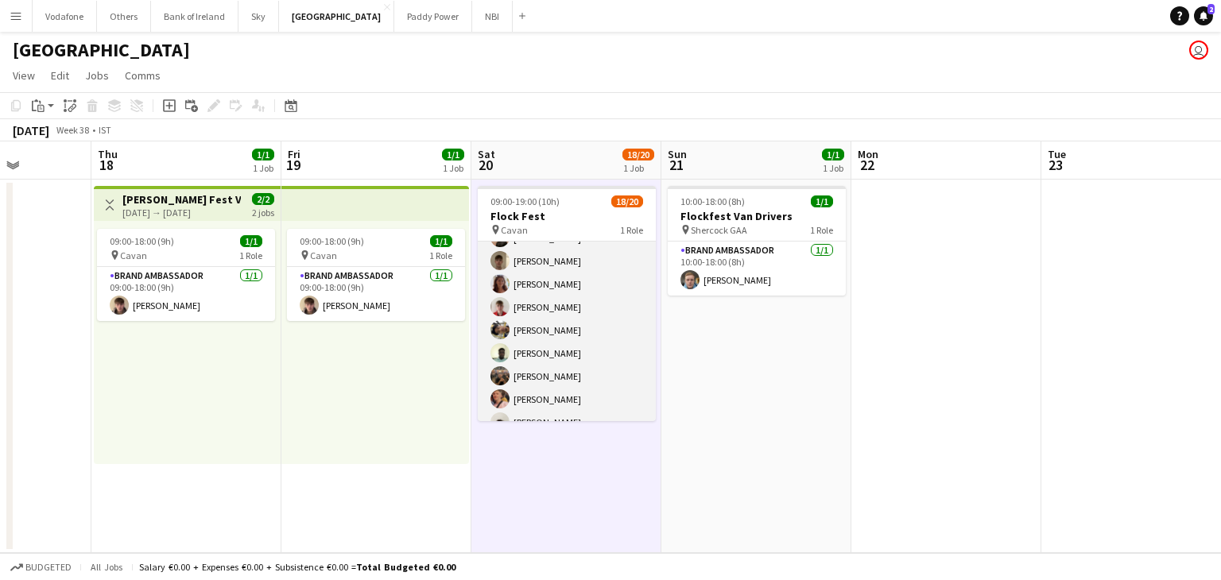
scroll to position [238, 0]
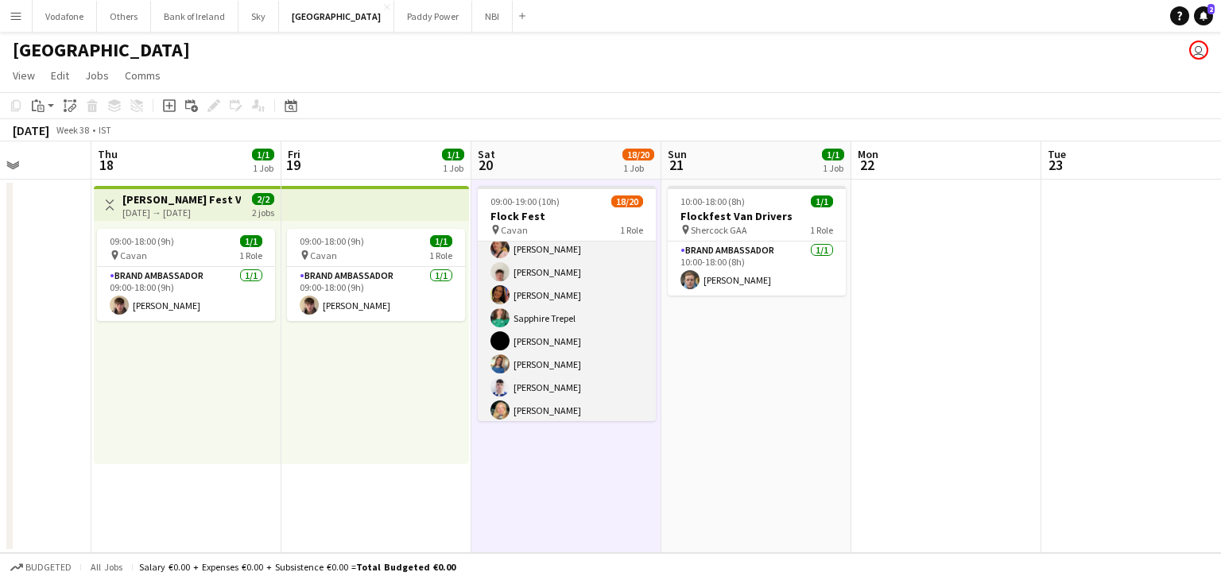
click at [560, 386] on app-card-role "Brand Ambassador 6I 2A 18/20 09:00-19:00 (10h) [PERSON_NAME] [PERSON_NAME] [PER…" at bounding box center [567, 249] width 178 height 492
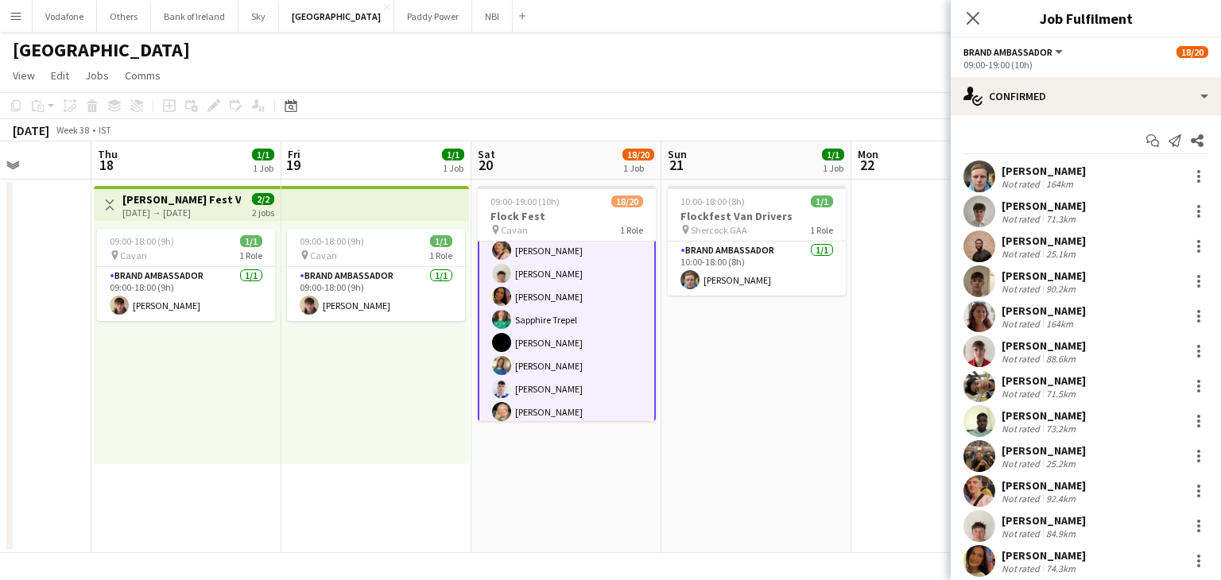
scroll to position [239, 0]
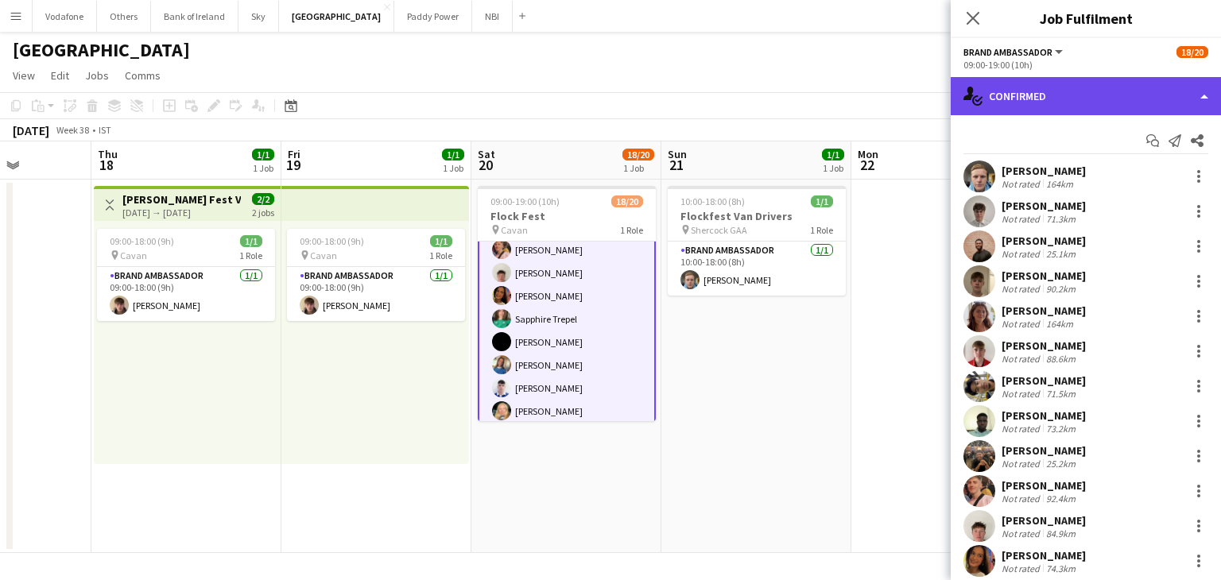
click at [1016, 84] on div "single-neutral-actions-check-2 Confirmed" at bounding box center [1086, 96] width 270 height 38
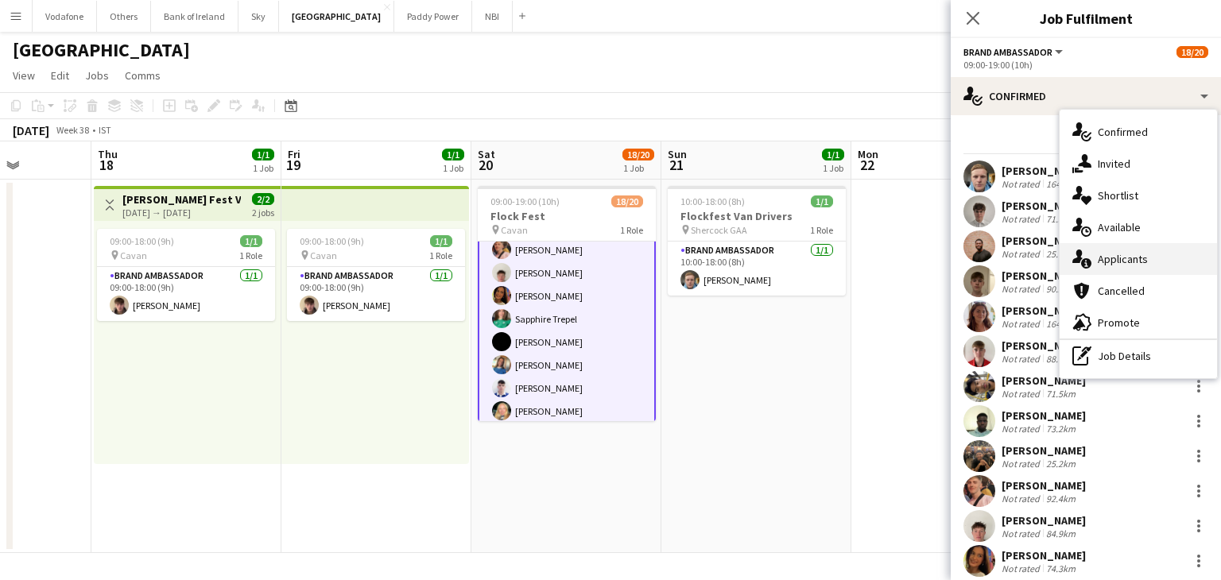
click at [1140, 264] on div "single-neutral-actions-information Applicants" at bounding box center [1138, 259] width 157 height 32
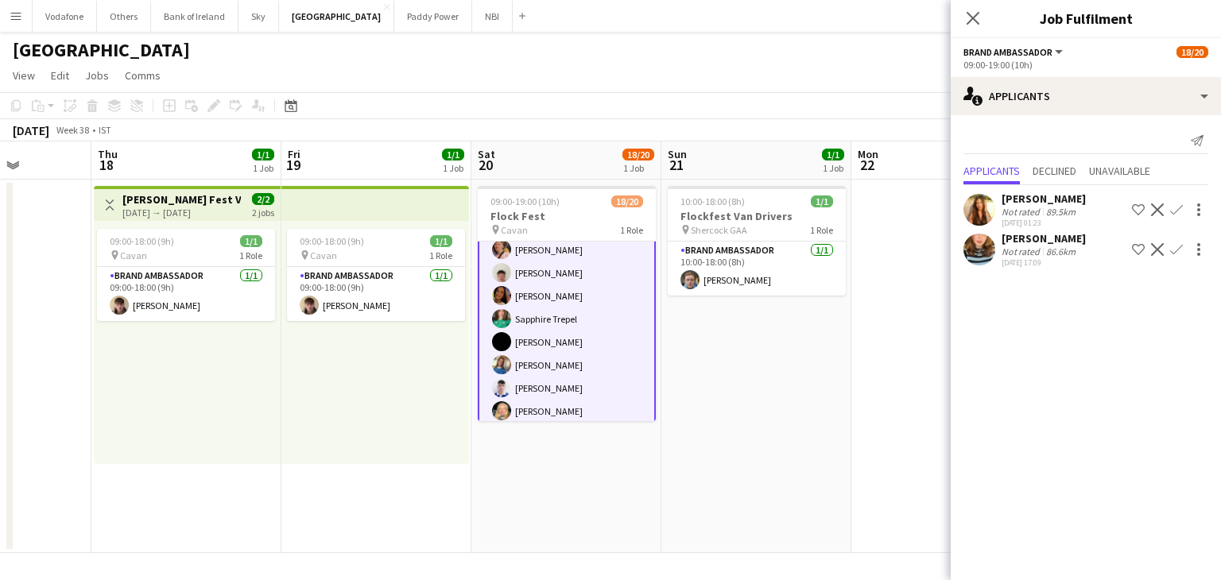
click at [983, 253] on app-user-avatar at bounding box center [979, 250] width 32 height 32
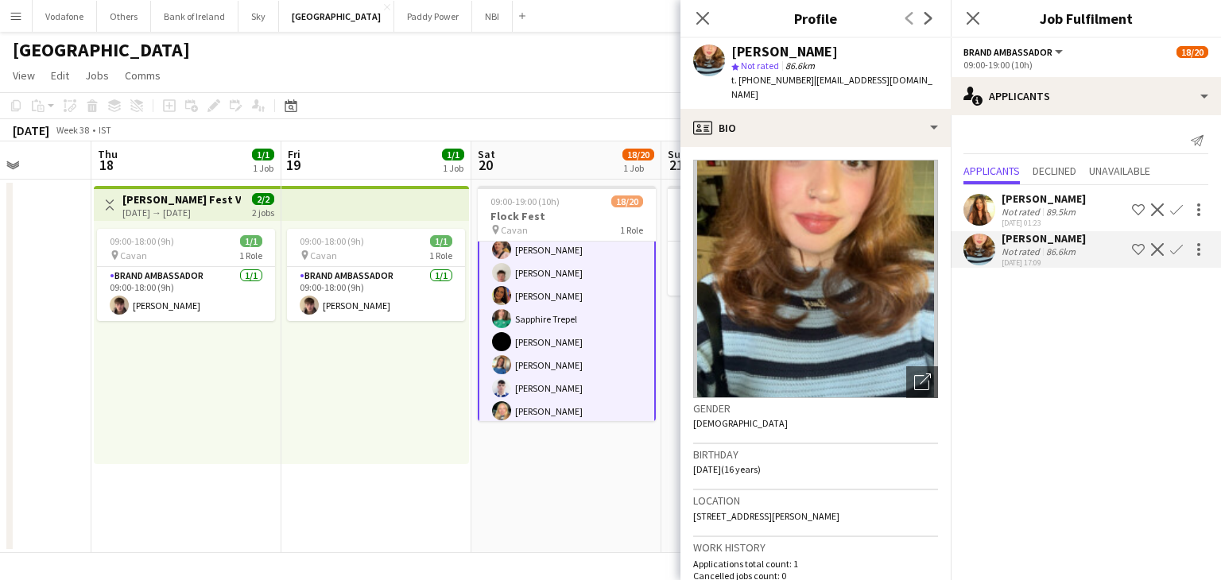
click at [1133, 421] on mat-expansion-panel "users2 Applicants Send notification Applicants Declined Unavailable [PERSON_NAM…" at bounding box center [1086, 347] width 270 height 465
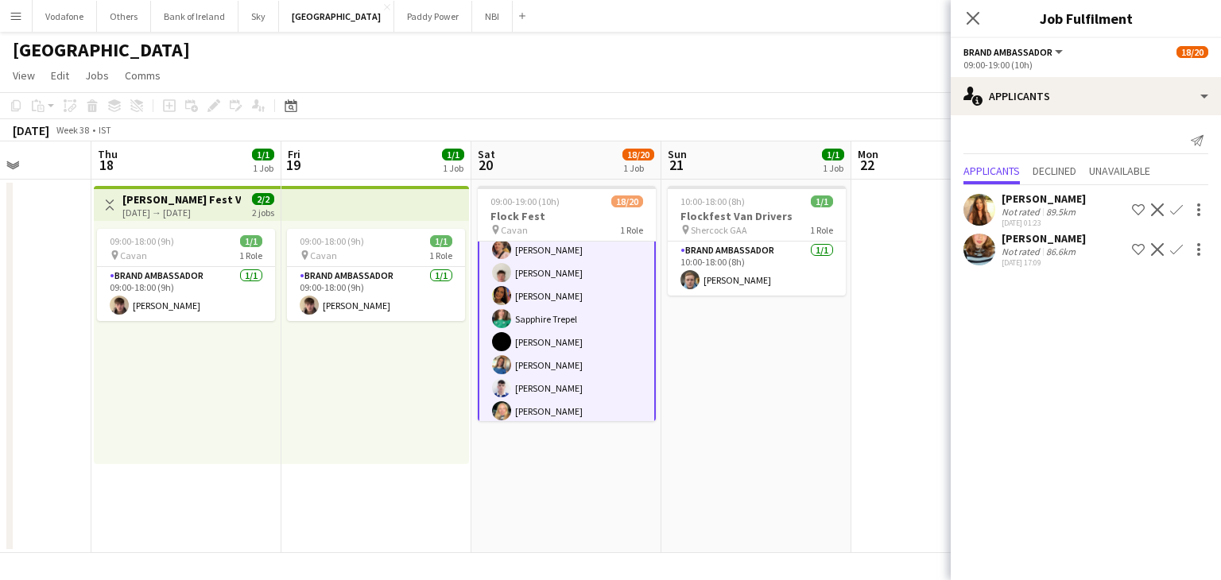
click at [777, 416] on app-date-cell "10:00-18:00 (8h) 1/1 Flockfest Van Drivers pin Shercock GAA 1 Role Brand Ambass…" at bounding box center [756, 367] width 190 height 374
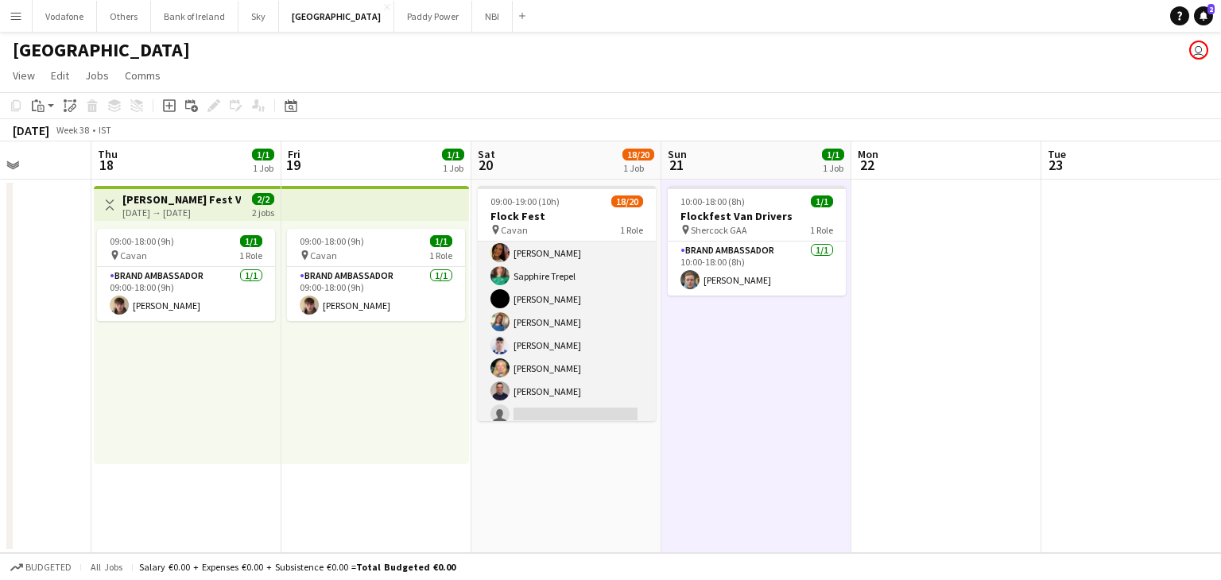
scroll to position [312, 0]
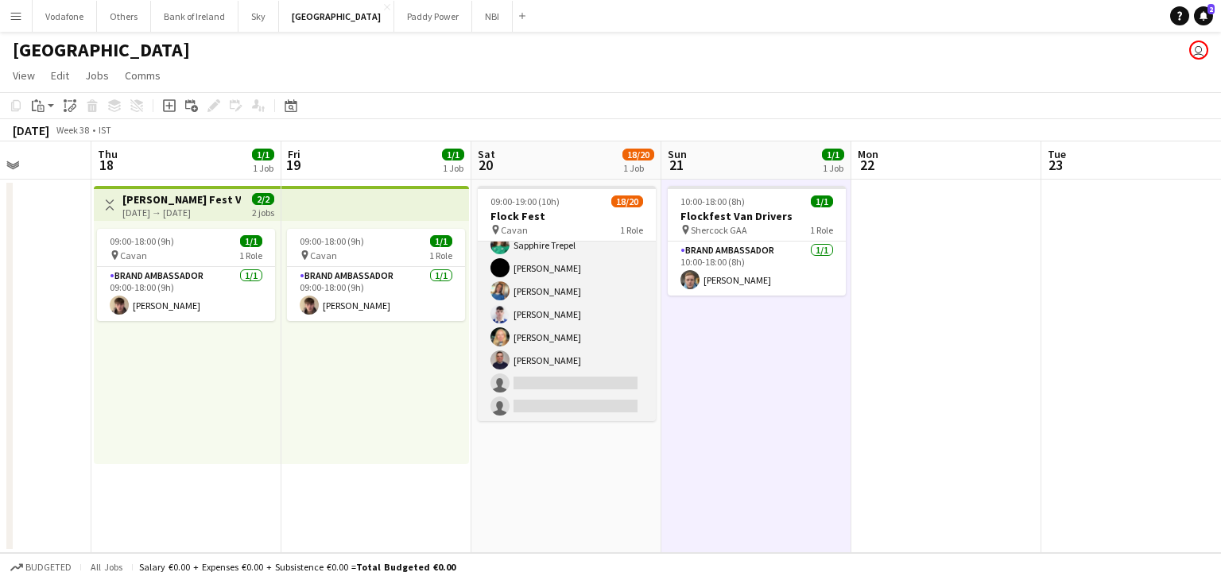
click at [577, 337] on app-card-role "Brand Ambassador 6I 2A 18/20 09:00-19:00 (10h) [PERSON_NAME] [PERSON_NAME] [PER…" at bounding box center [567, 176] width 178 height 492
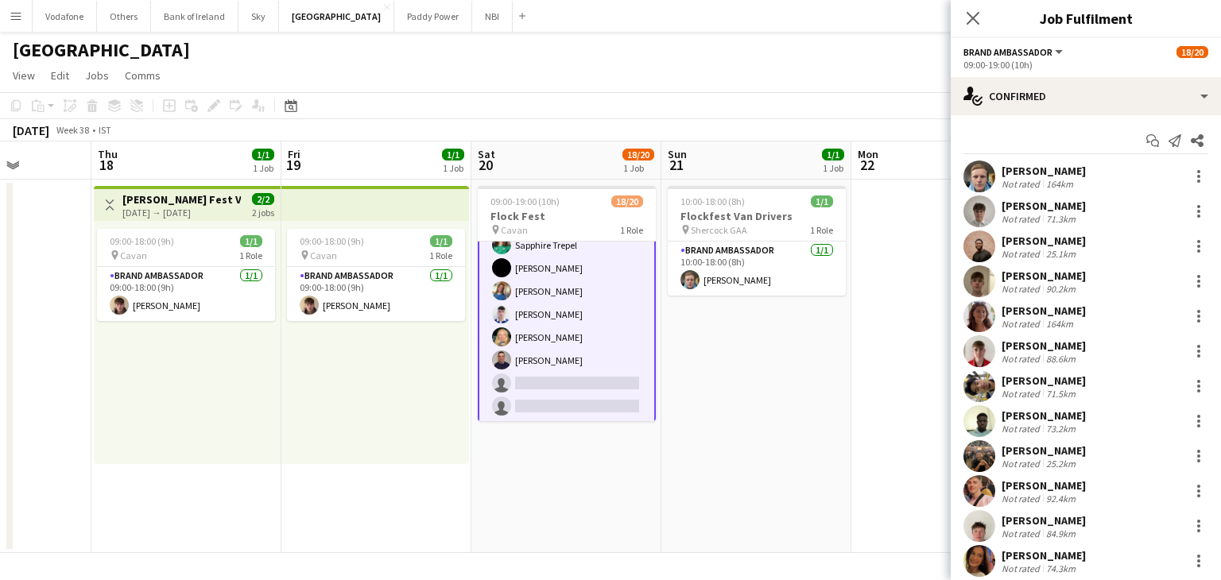
click at [752, 421] on app-date-cell "10:00-18:00 (8h) 1/1 Flockfest Van Drivers pin Shercock GAA 1 Role Brand Ambass…" at bounding box center [756, 367] width 190 height 374
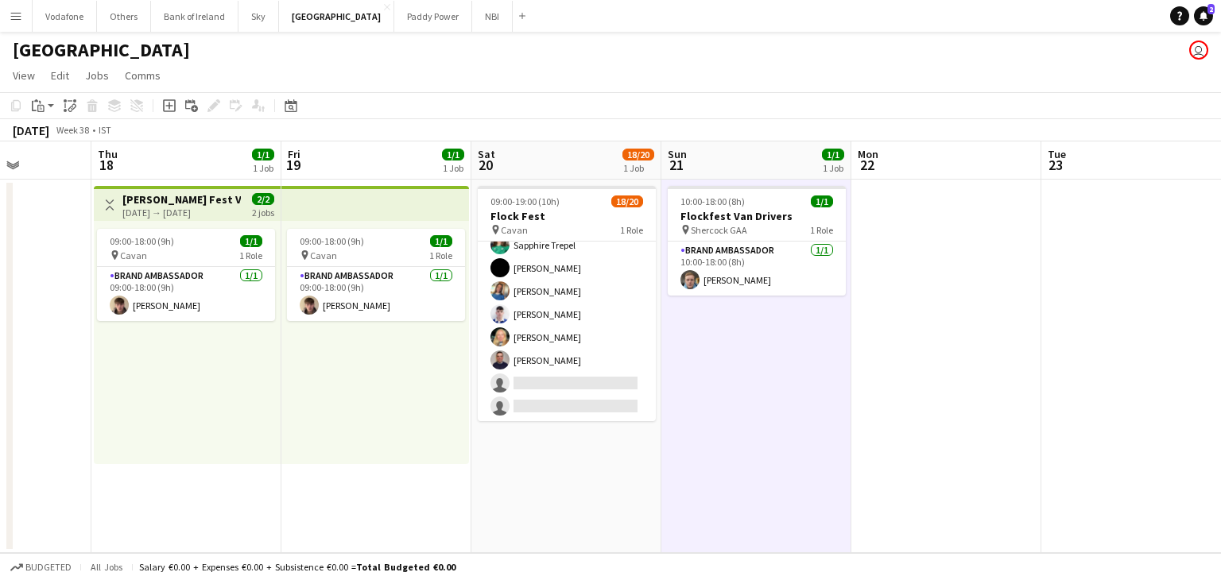
click at [904, 351] on app-date-cell at bounding box center [946, 367] width 190 height 374
